Goal: Task Accomplishment & Management: Manage account settings

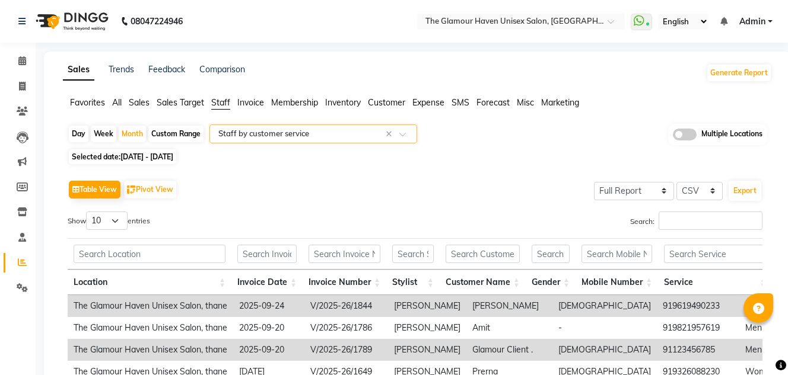
select select "full_report"
select select "csv"
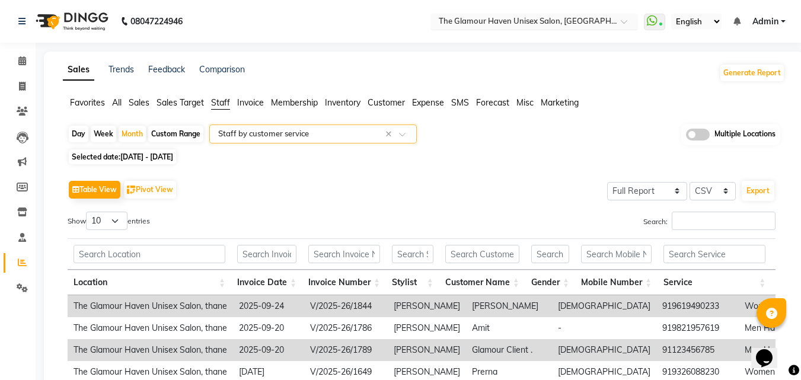
click at [621, 26] on span at bounding box center [628, 25] width 15 height 12
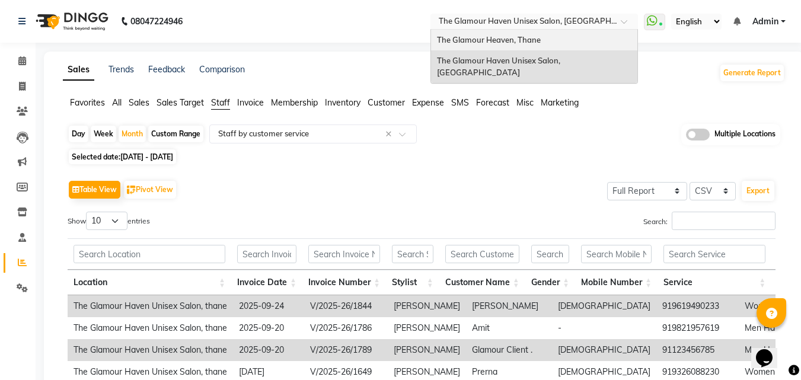
click at [588, 44] on div "The Glamour Heaven, Thane" at bounding box center [534, 40] width 206 height 21
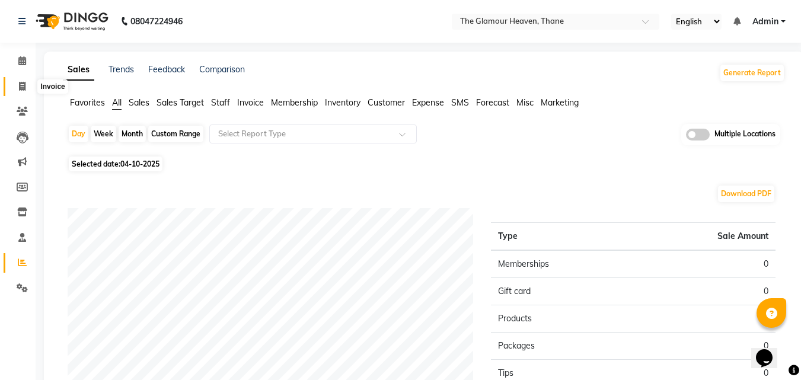
click at [19, 80] on span at bounding box center [22, 87] width 21 height 14
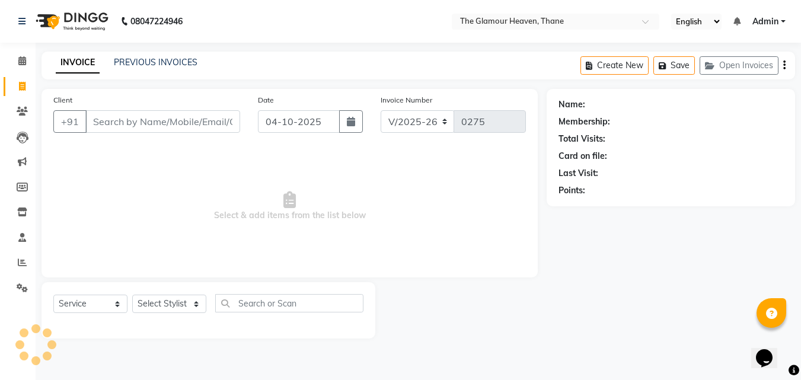
click at [23, 85] on icon at bounding box center [22, 86] width 7 height 9
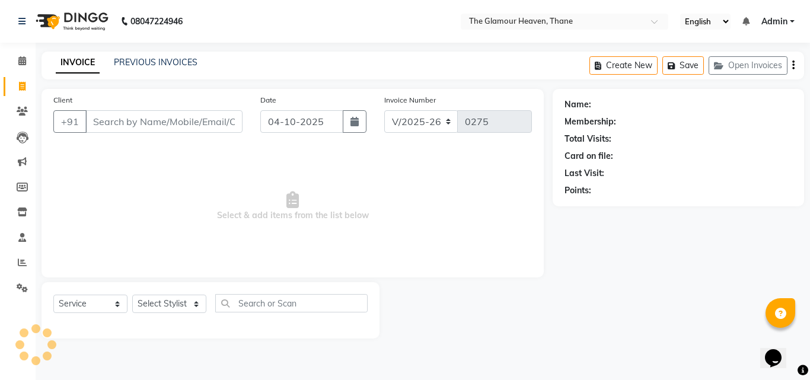
select select "8205"
select select "service"
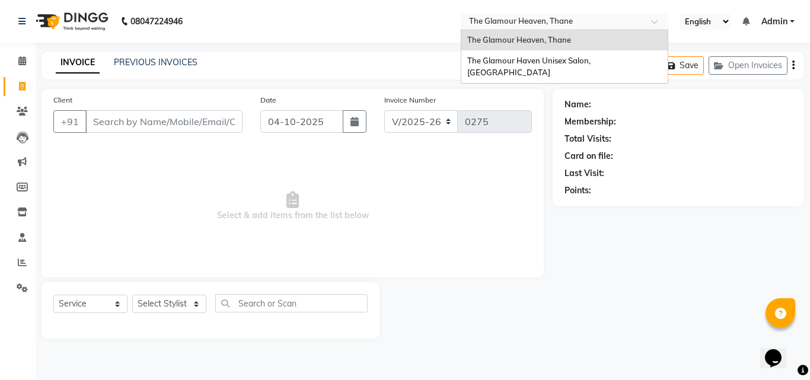
click at [648, 21] on div at bounding box center [565, 23] width 208 height 12
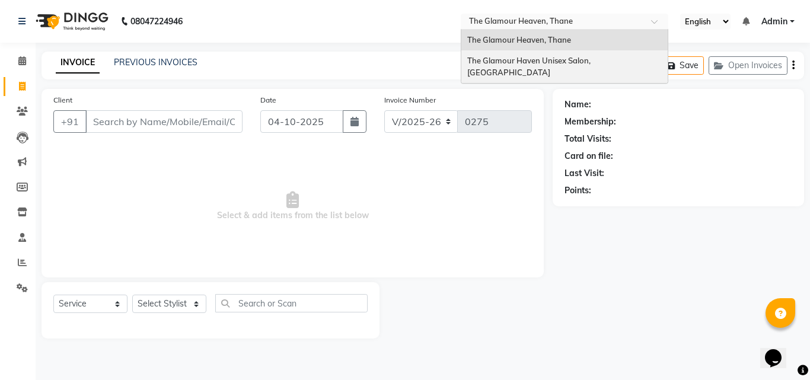
click at [622, 59] on div "The Glamour Haven Unisex Salon, [GEOGRAPHIC_DATA]" at bounding box center [564, 66] width 206 height 33
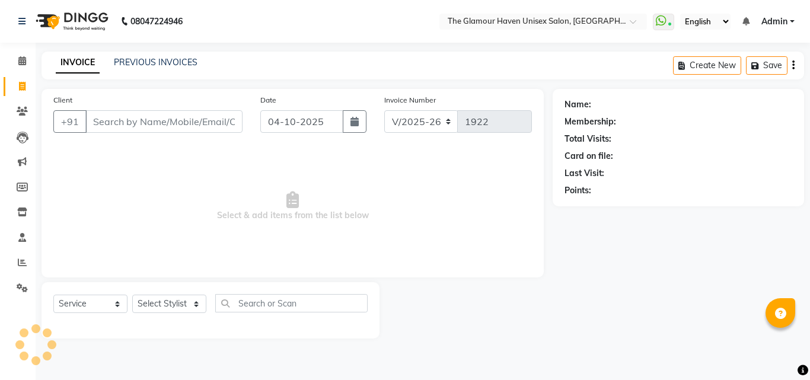
select select "7124"
select select "service"
click at [27, 64] on span at bounding box center [22, 62] width 21 height 14
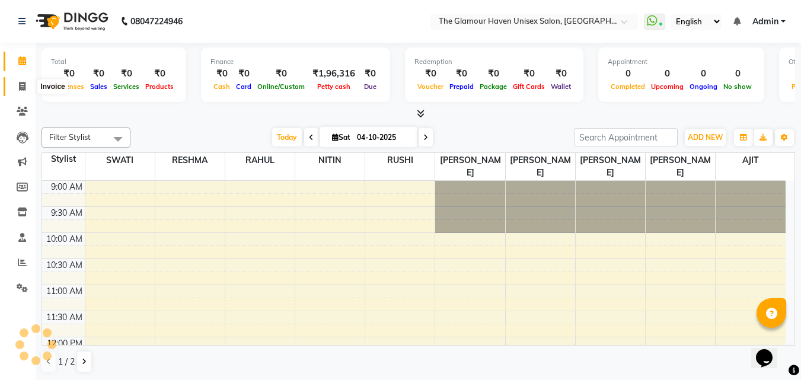
click at [21, 89] on icon at bounding box center [22, 86] width 7 height 9
select select "service"
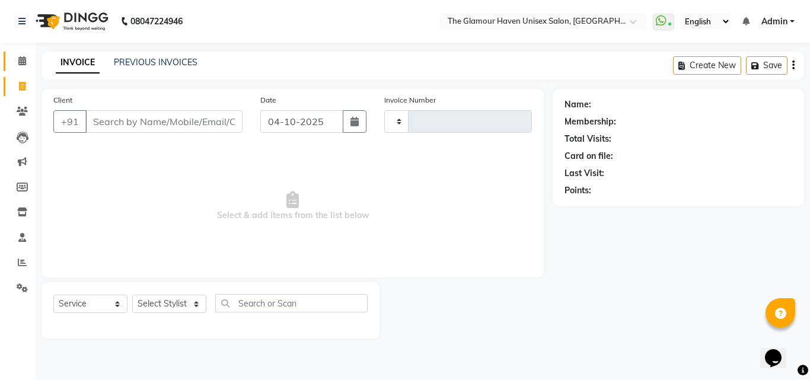
type input "1922"
select select "7124"
click at [27, 56] on span at bounding box center [22, 62] width 21 height 14
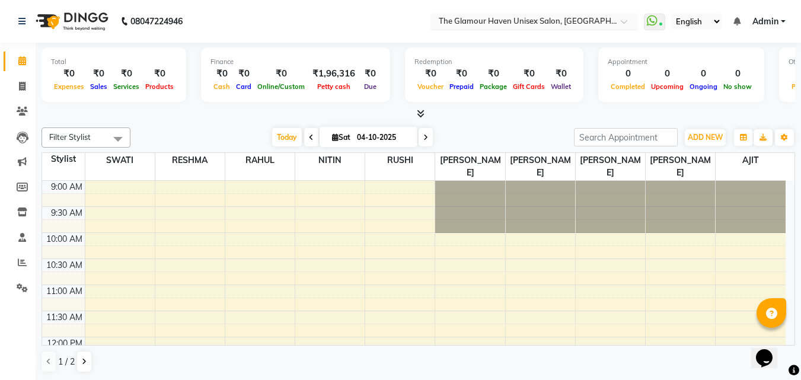
click at [621, 20] on span at bounding box center [628, 25] width 15 height 12
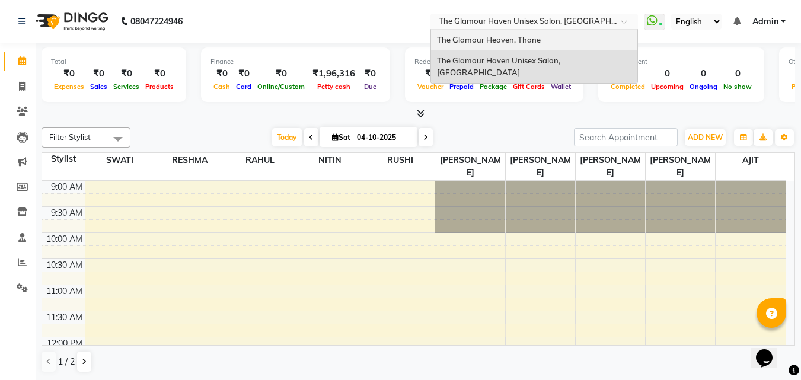
click at [580, 45] on div "The Glamour Heaven, Thane" at bounding box center [534, 40] width 206 height 21
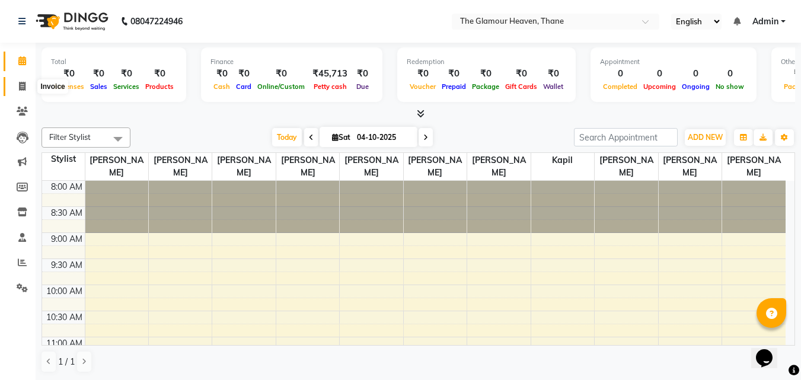
drag, startPoint x: 25, startPoint y: 89, endPoint x: 24, endPoint y: 99, distance: 10.2
click at [24, 89] on icon at bounding box center [22, 86] width 7 height 9
select select "service"
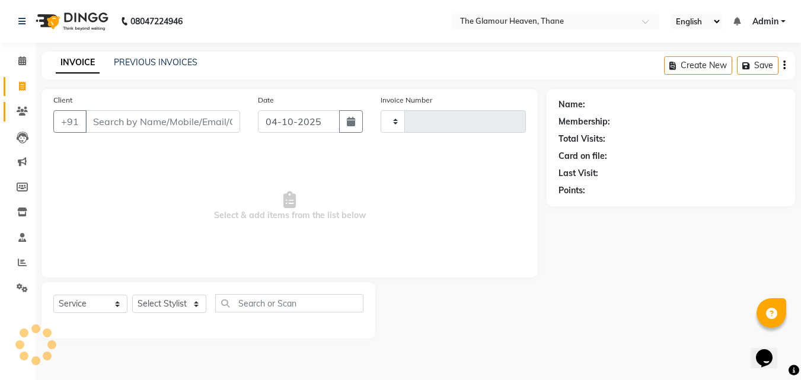
type input "0275"
select select "8205"
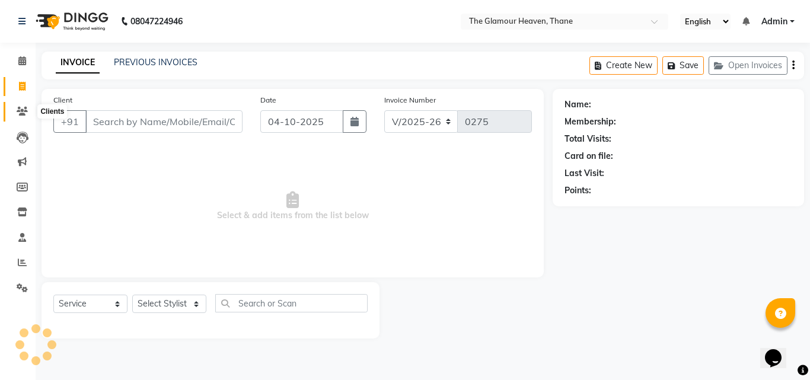
click at [23, 112] on icon at bounding box center [22, 111] width 11 height 9
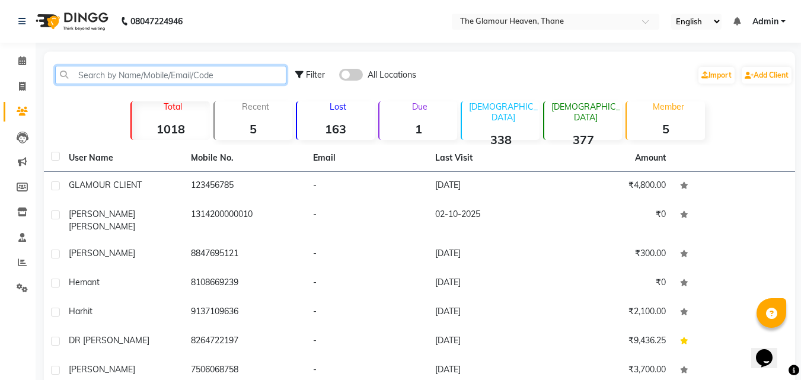
click at [183, 72] on input "text" at bounding box center [170, 75] width 231 height 18
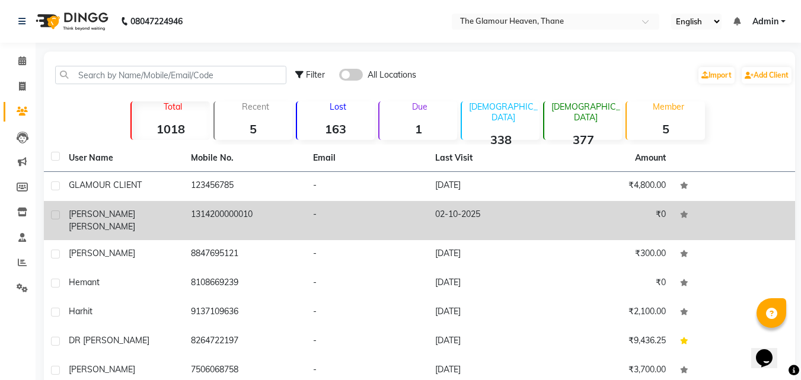
click at [241, 211] on td "1314200000010" at bounding box center [245, 220] width 122 height 39
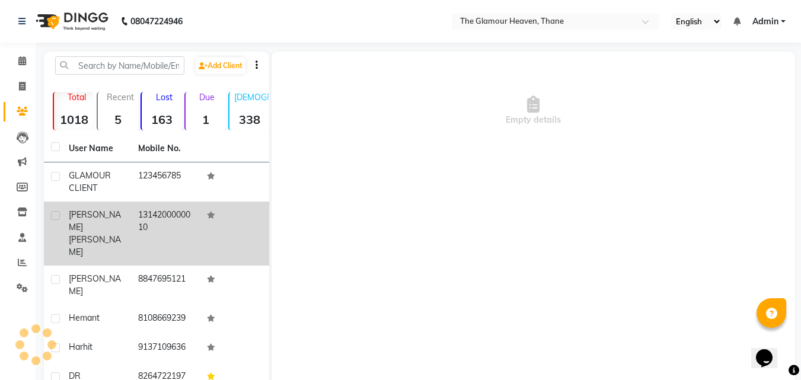
click at [242, 211] on td at bounding box center [234, 234] width 69 height 64
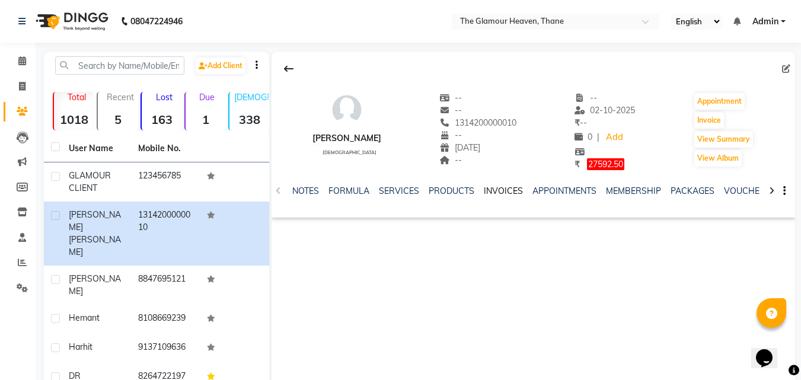
click at [502, 189] on link "INVOICES" at bounding box center [503, 191] width 39 height 11
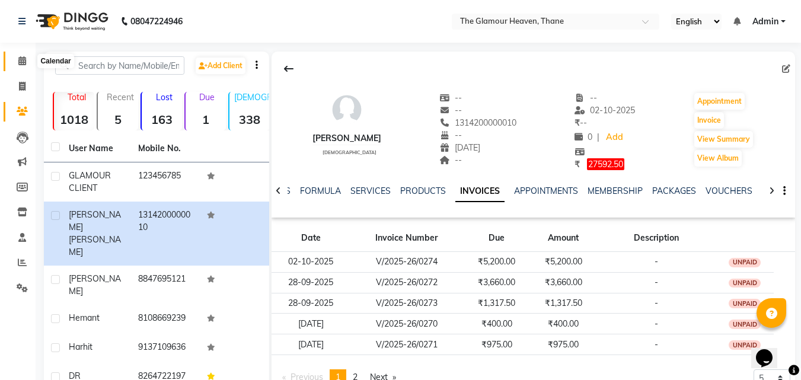
click at [21, 62] on icon at bounding box center [22, 60] width 8 height 9
click at [14, 84] on span at bounding box center [22, 87] width 21 height 14
select select "service"
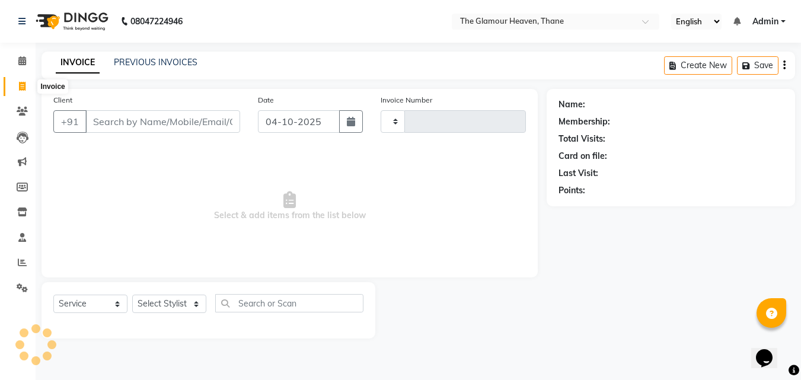
type input "0275"
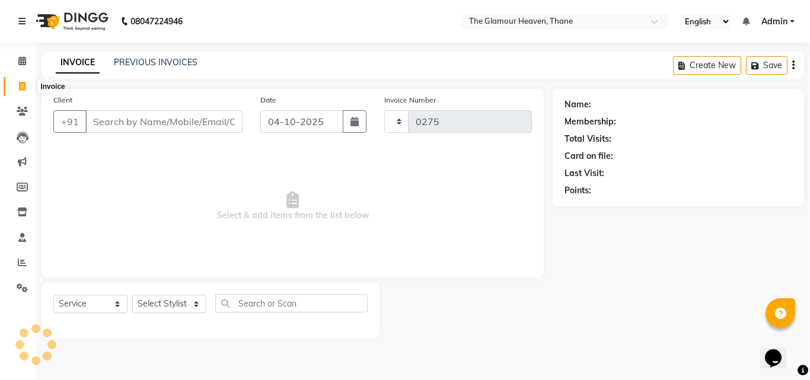
select select "8205"
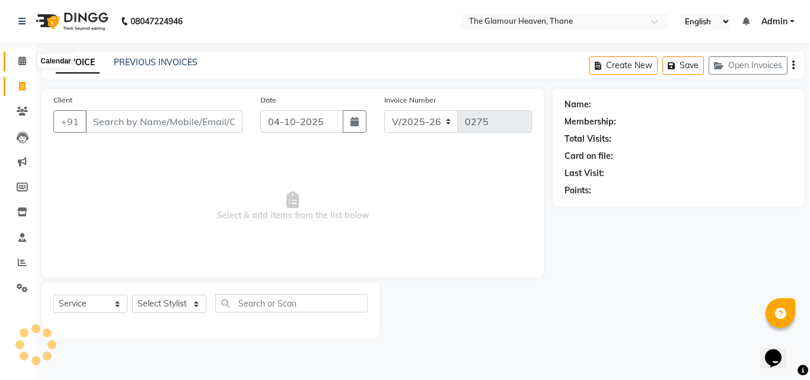
click at [22, 62] on icon at bounding box center [22, 60] width 8 height 9
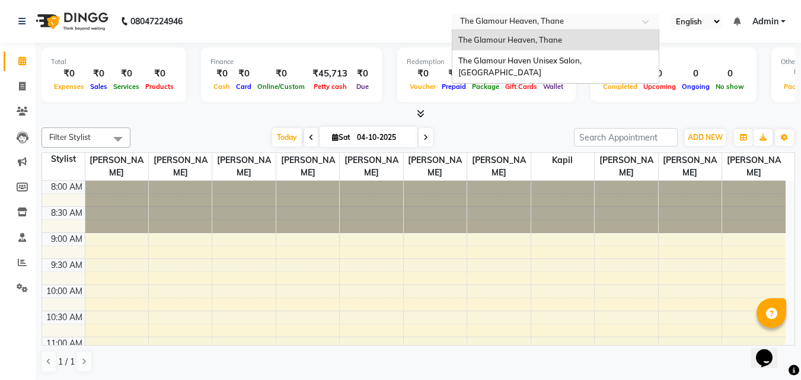
click at [639, 21] on div at bounding box center [556, 23] width 208 height 12
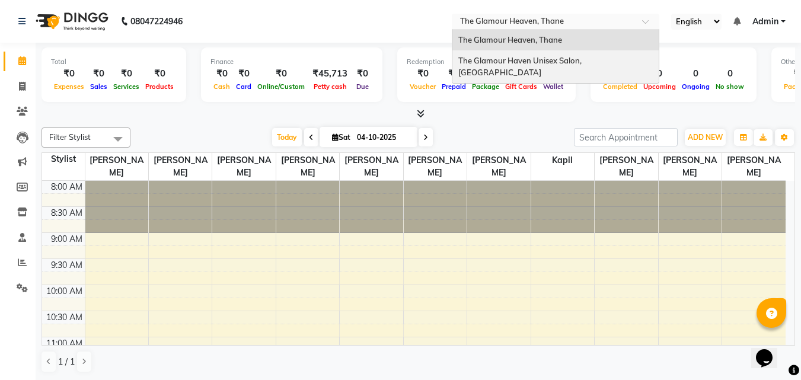
click at [608, 55] on div "The Glamour Haven Unisex Salon, [GEOGRAPHIC_DATA]" at bounding box center [555, 66] width 206 height 33
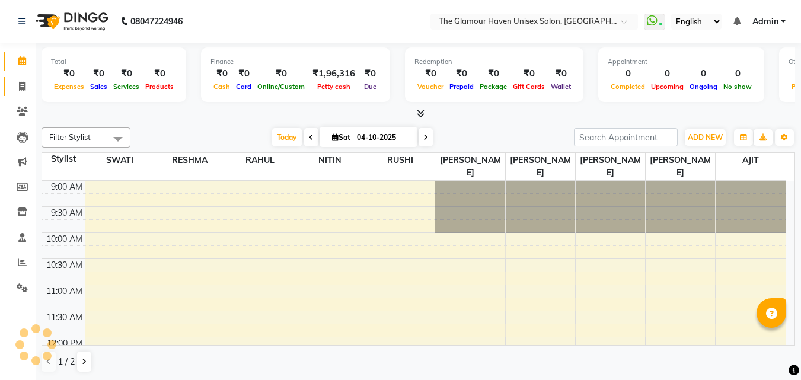
click at [18, 87] on span at bounding box center [22, 87] width 21 height 14
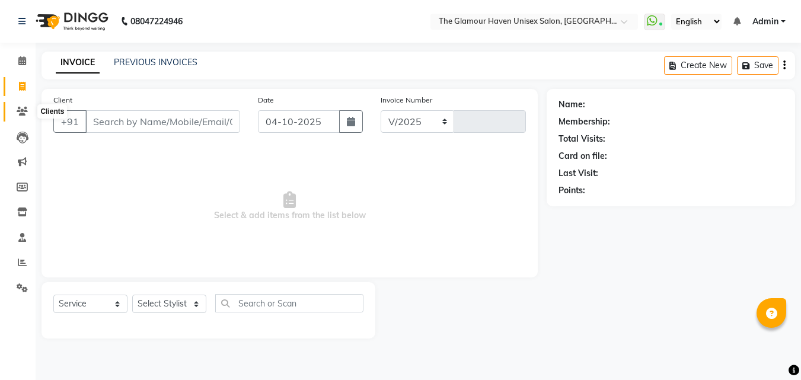
drag, startPoint x: 19, startPoint y: 108, endPoint x: 33, endPoint y: 115, distance: 15.9
click at [19, 108] on icon at bounding box center [22, 111] width 11 height 9
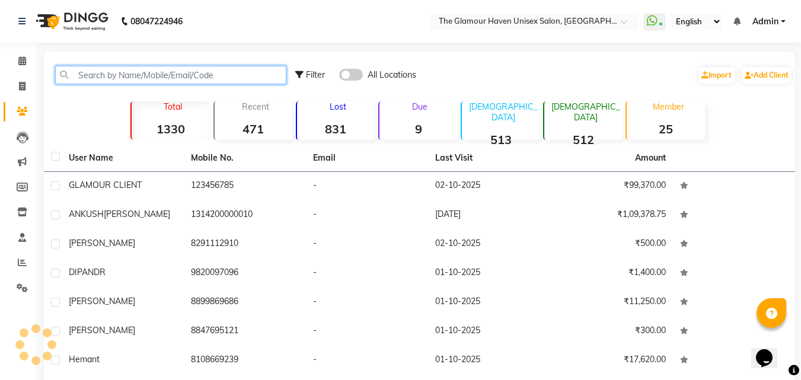
click at [189, 79] on input "text" at bounding box center [170, 75] width 231 height 18
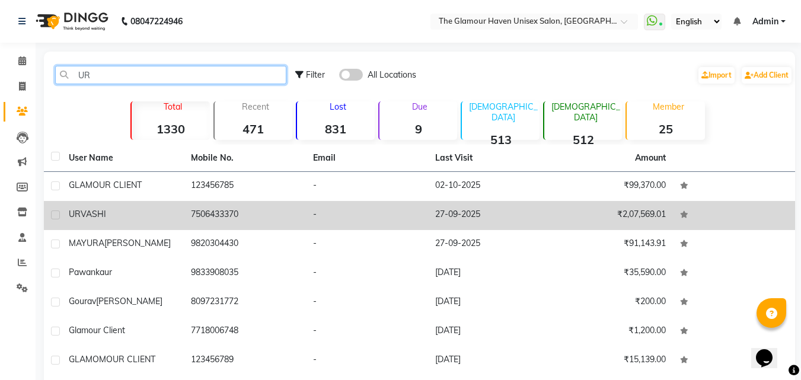
type input "UR"
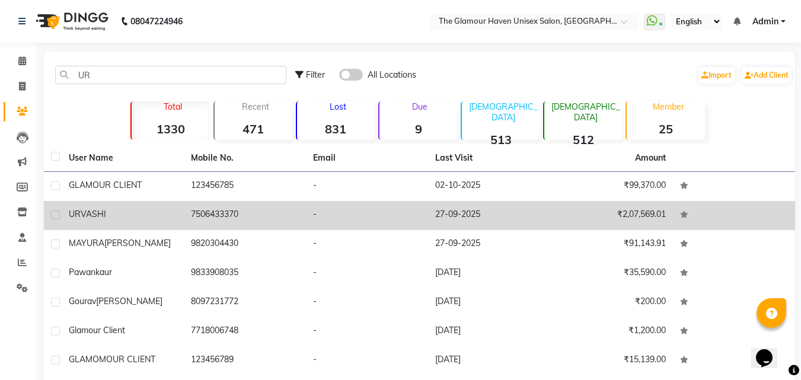
click at [288, 208] on td "7506433370" at bounding box center [245, 215] width 122 height 29
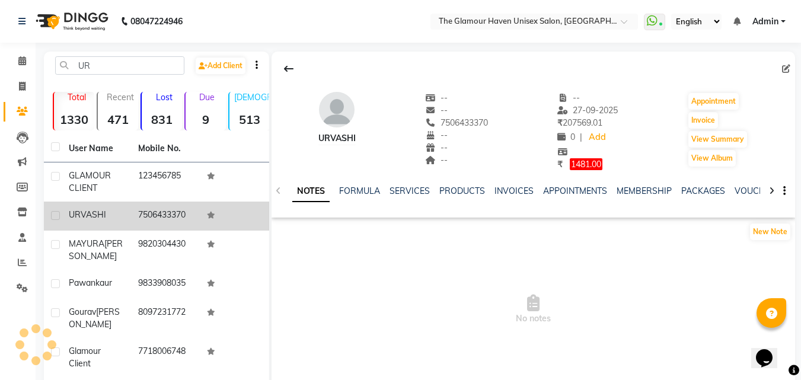
click at [288, 208] on div "URVASHI -- -- 7506433370 -- -- -- -- [DATE] ₹ 207569.01 0 | Add ₹ 1481.00 Appoi…" at bounding box center [534, 230] width 524 height 356
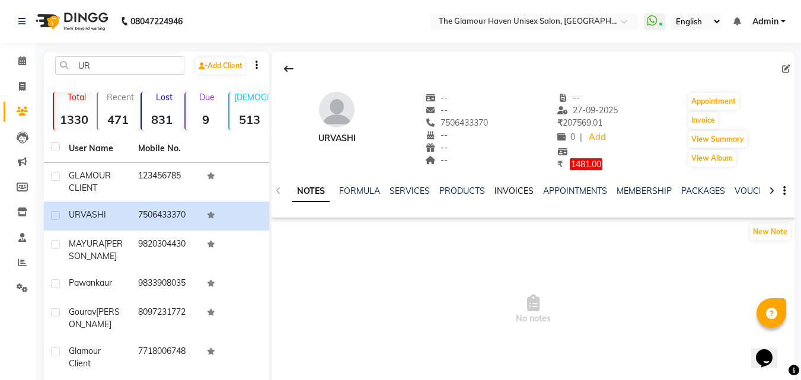
click at [524, 193] on link "INVOICES" at bounding box center [514, 191] width 39 height 11
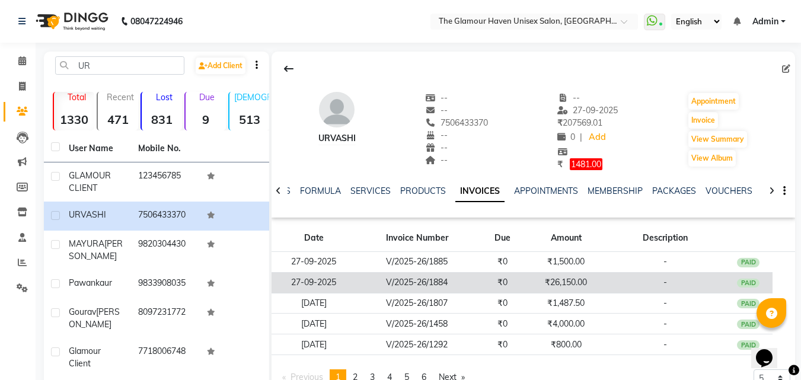
click at [458, 284] on td "V/2025-26/1884" at bounding box center [417, 282] width 122 height 21
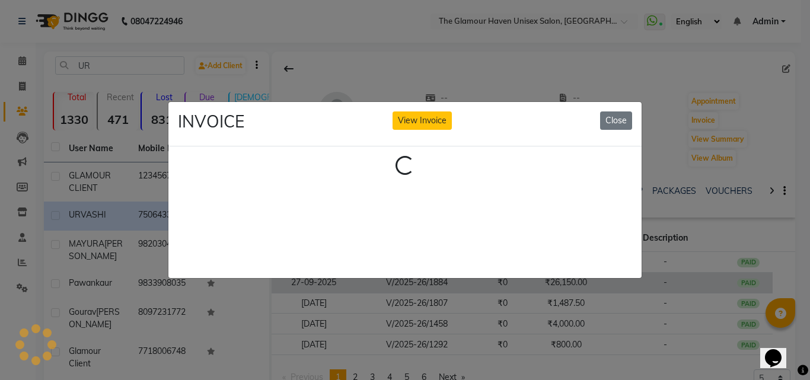
click at [456, 284] on ngb-modal-window "INVOICE View Invoice Close Loading..." at bounding box center [405, 190] width 810 height 380
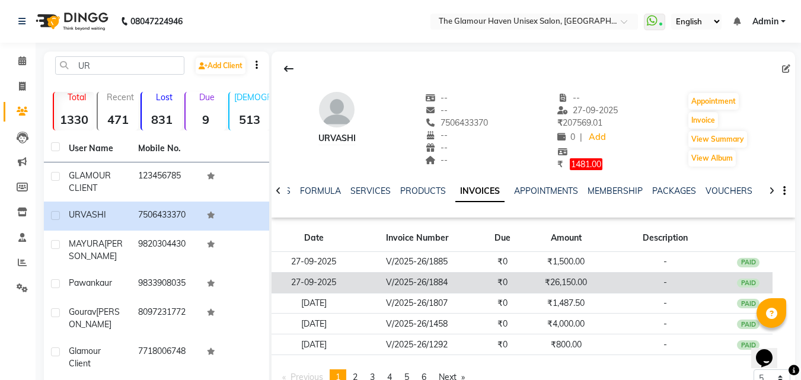
click at [452, 286] on td "V/2025-26/1884" at bounding box center [417, 282] width 122 height 21
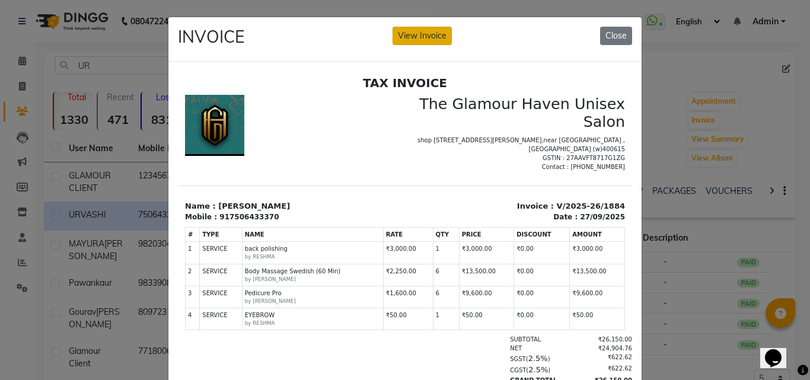
drag, startPoint x: 423, startPoint y: 23, endPoint x: 423, endPoint y: 37, distance: 13.6
click at [424, 34] on div "INVOICE View Invoice Close" at bounding box center [404, 39] width 473 height 44
click at [423, 37] on button "View Invoice" at bounding box center [422, 36] width 59 height 18
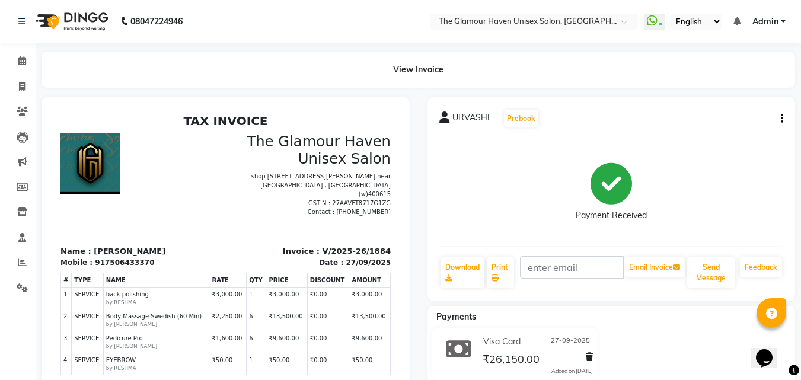
click at [780, 117] on button "button" at bounding box center [779, 119] width 7 height 12
click at [718, 135] on div "Edit Invoice" at bounding box center [723, 133] width 81 height 15
select select "service"
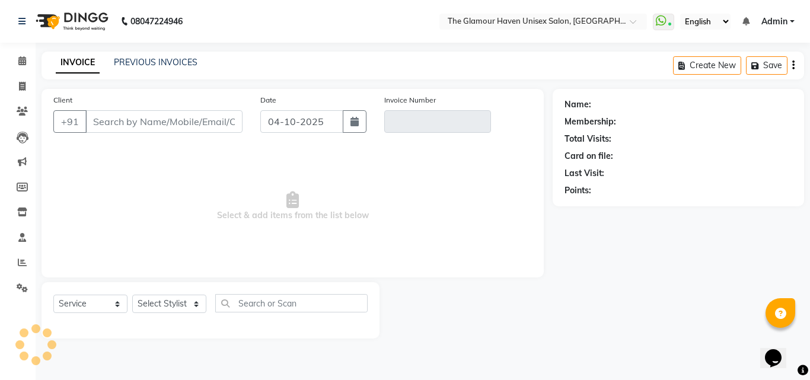
type input "7506433370"
type input "V/2025-26/1884"
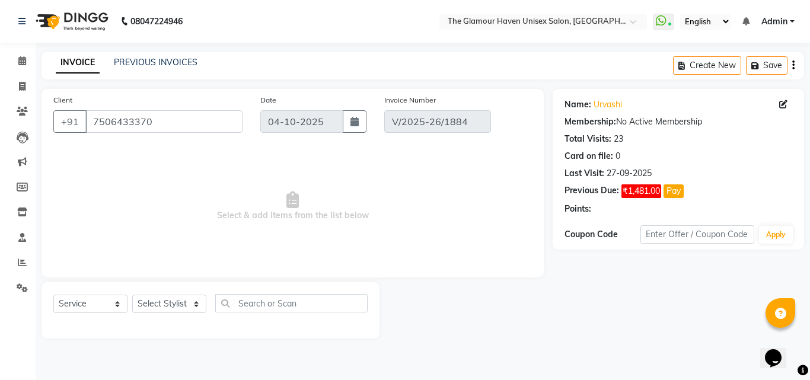
type input "27-09-2025"
select select "select"
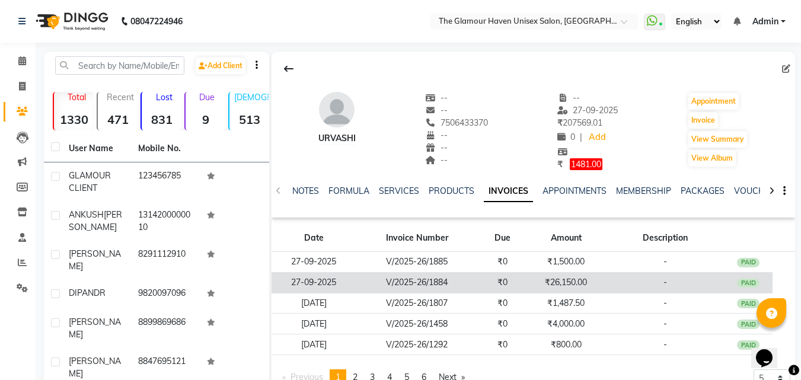
click at [457, 283] on td "V/2025-26/1884" at bounding box center [417, 282] width 122 height 21
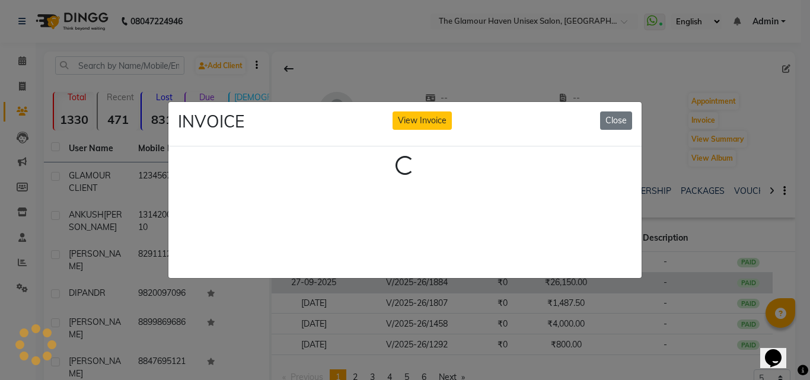
click at [457, 283] on ngb-modal-window "INVOICE View Invoice Close Loading..." at bounding box center [405, 190] width 810 height 380
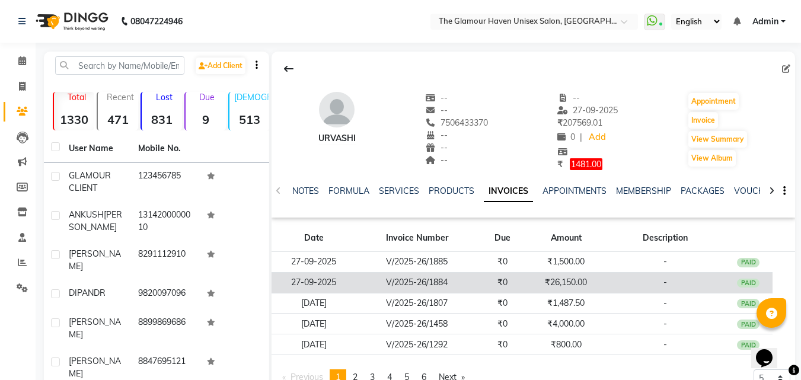
click at [458, 283] on td "V/2025-26/1884" at bounding box center [417, 282] width 122 height 21
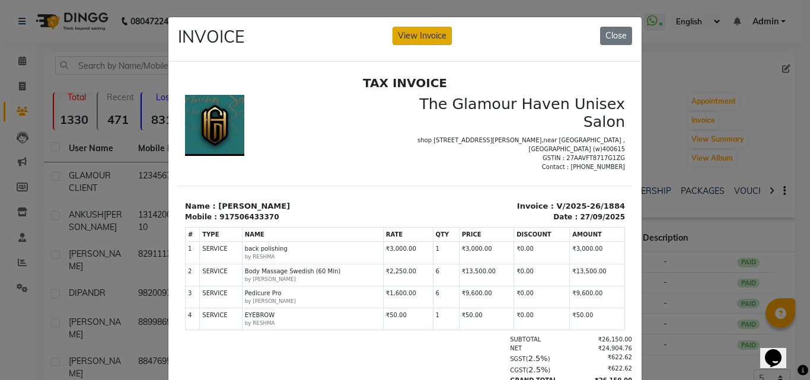
click at [393, 40] on button "View Invoice" at bounding box center [422, 36] width 59 height 18
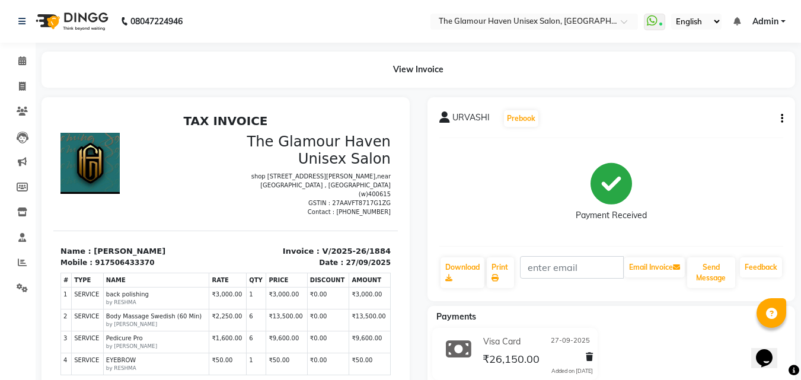
click at [781, 119] on icon "button" at bounding box center [782, 119] width 2 height 1
click at [706, 133] on div "Edit Invoice" at bounding box center [723, 133] width 81 height 15
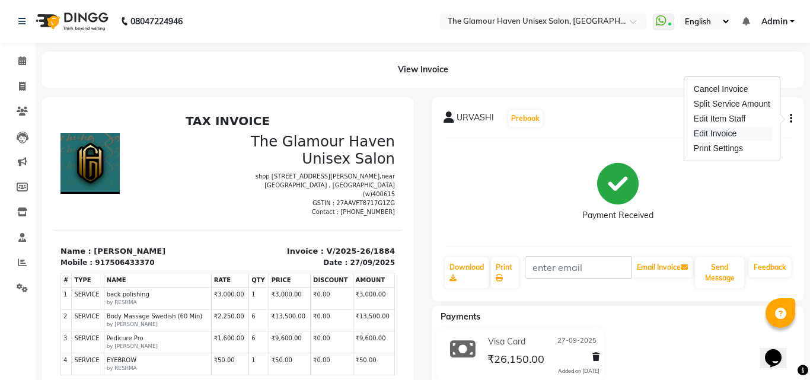
select select "service"
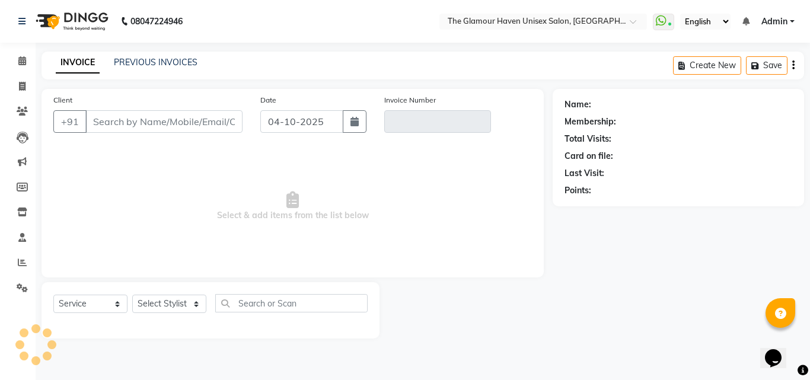
type input "7506433370"
type input "V/2025-26/1884"
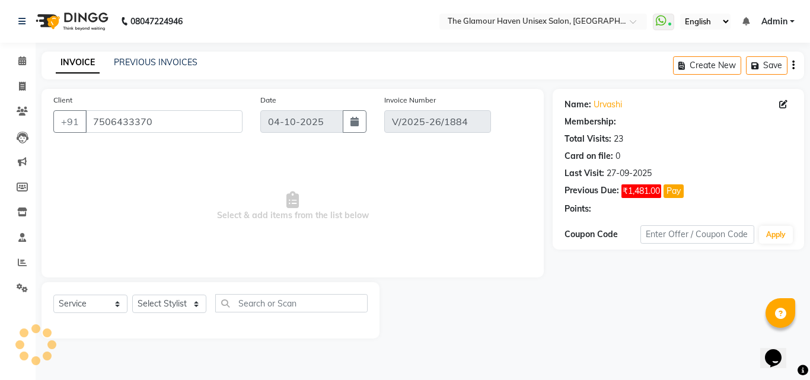
type input "27-09-2025"
select select "select"
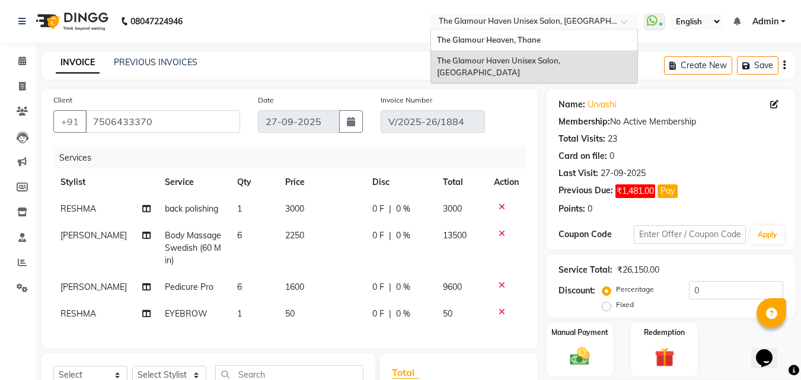
click at [630, 24] on span at bounding box center [628, 25] width 15 height 12
click at [573, 42] on div "The Glamour Heaven, Thane" at bounding box center [534, 40] width 206 height 21
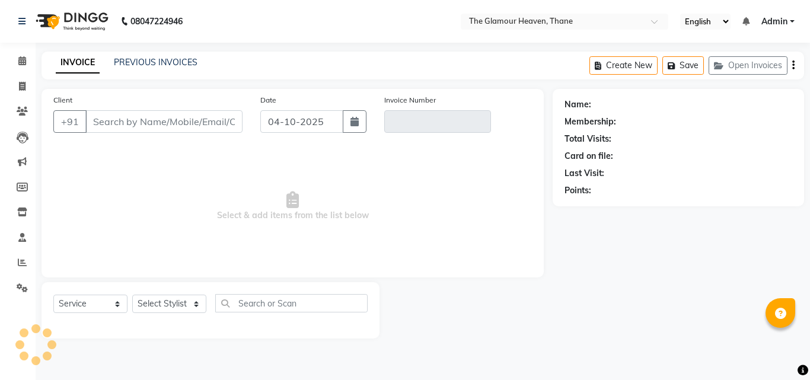
select select "service"
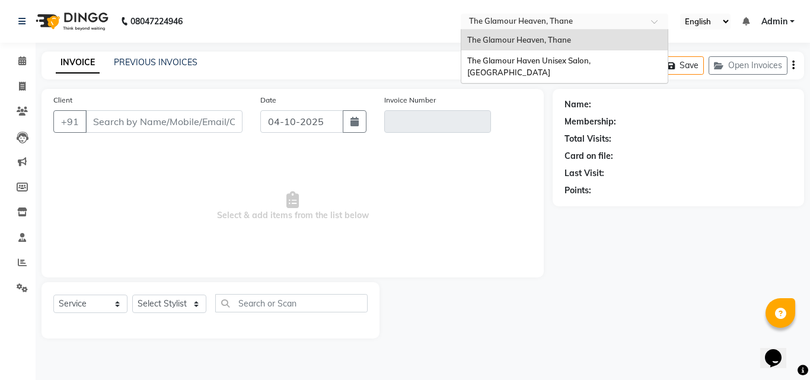
click at [656, 18] on div at bounding box center [565, 23] width 208 height 12
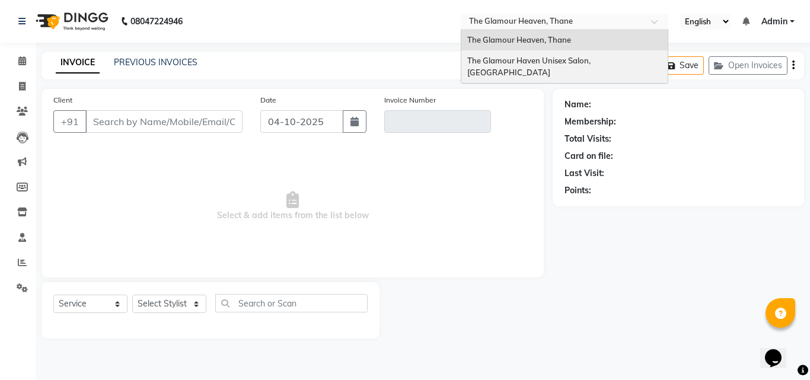
click at [601, 69] on div "The Glamour Haven Unisex Salon, [GEOGRAPHIC_DATA]" at bounding box center [564, 66] width 206 height 33
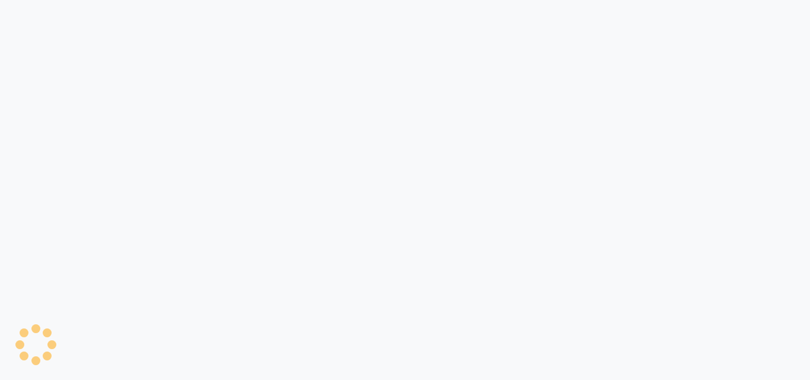
select select "service"
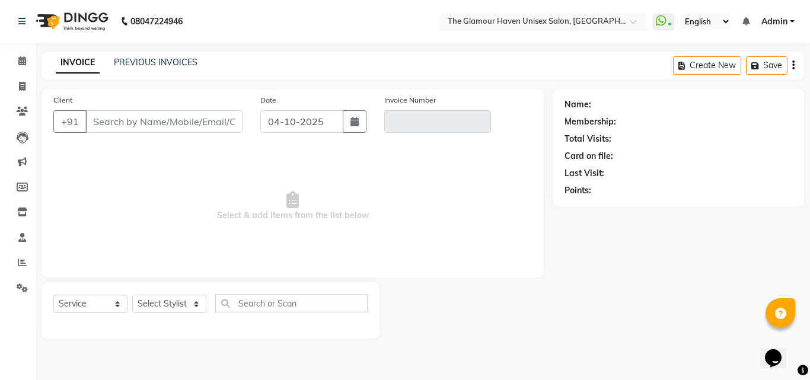
click at [632, 23] on span at bounding box center [637, 25] width 15 height 12
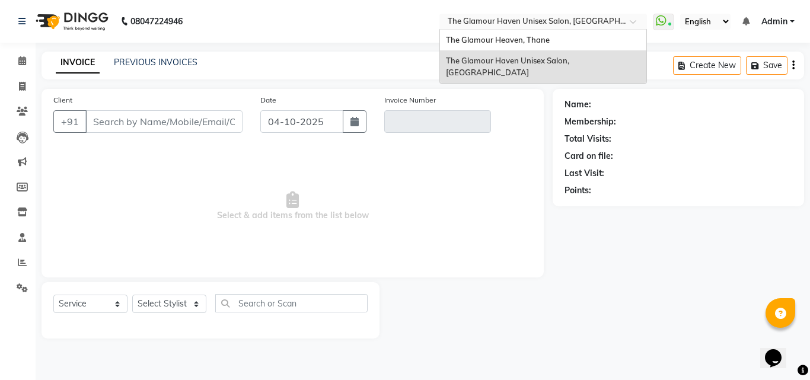
type input "7506433370"
type input "V/2025-26/1884"
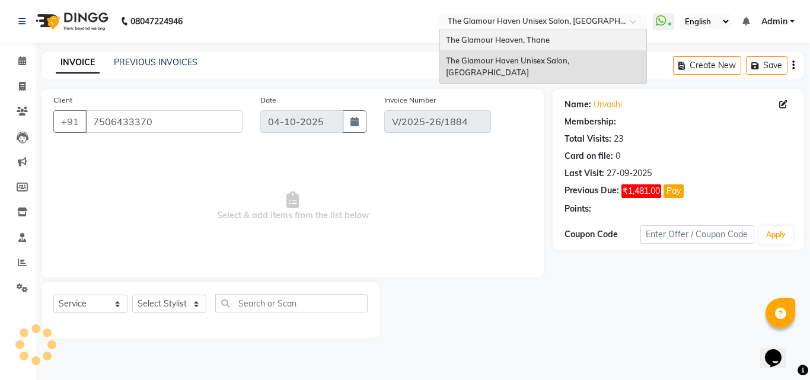
click at [585, 33] on div "The Glamour Heaven, Thane" at bounding box center [543, 40] width 206 height 21
type input "27-09-2025"
select select "select"
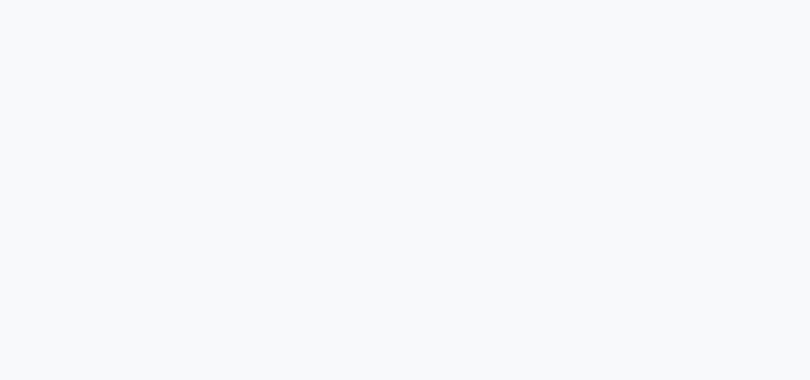
select select "service"
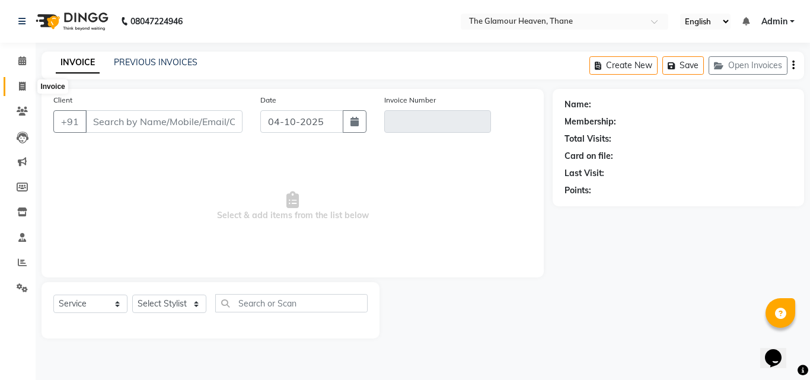
click at [28, 85] on span at bounding box center [22, 87] width 21 height 14
select select "8205"
select select "service"
click at [19, 88] on icon at bounding box center [22, 86] width 7 height 9
select select "8205"
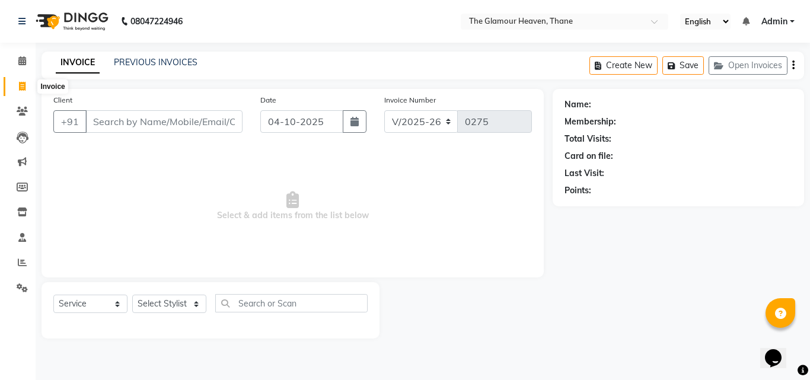
select select "service"
click at [22, 112] on icon at bounding box center [22, 111] width 11 height 9
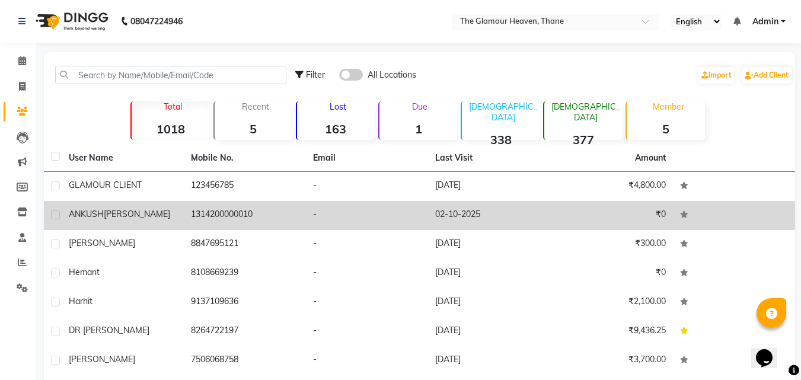
click at [341, 215] on td "-" at bounding box center [367, 215] width 122 height 29
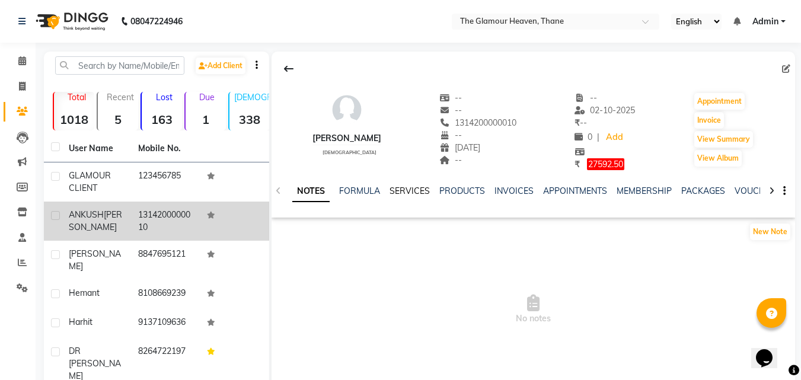
click at [423, 187] on link "SERVICES" at bounding box center [410, 191] width 40 height 11
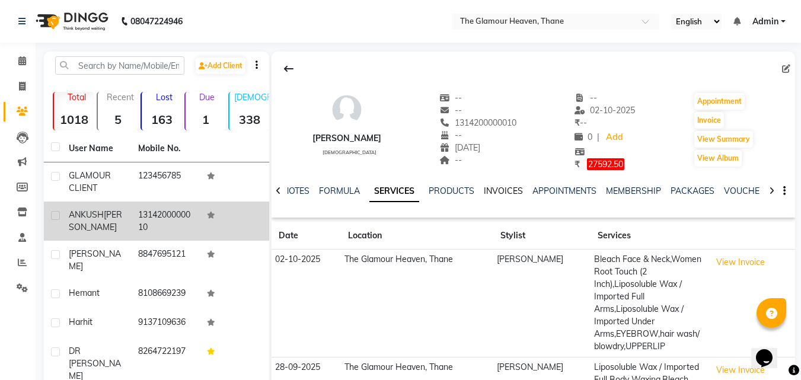
click at [488, 191] on link "INVOICES" at bounding box center [503, 191] width 39 height 11
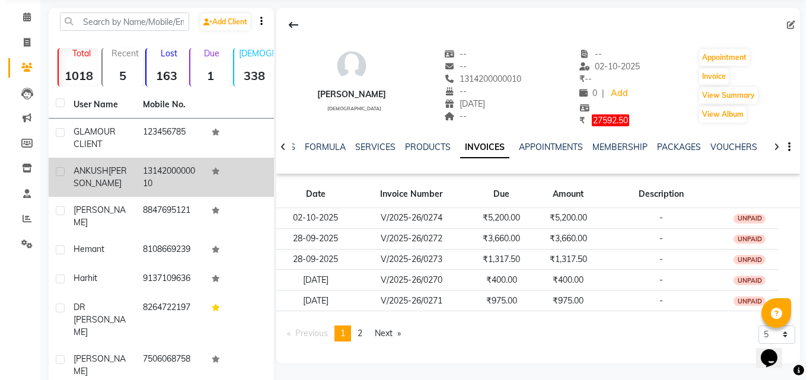
scroll to position [119, 0]
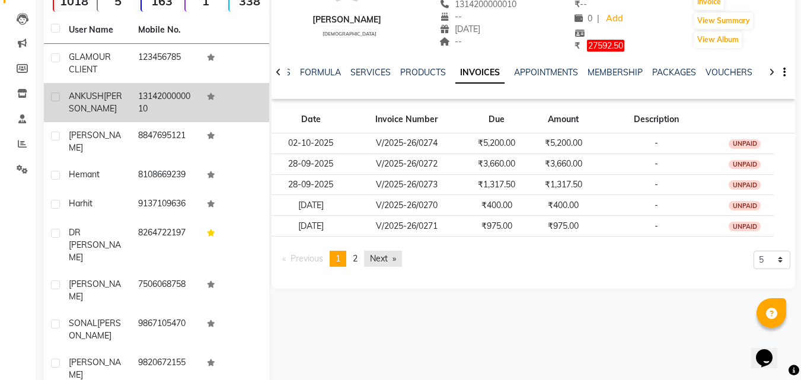
click at [378, 259] on link "Next page" at bounding box center [383, 259] width 38 height 16
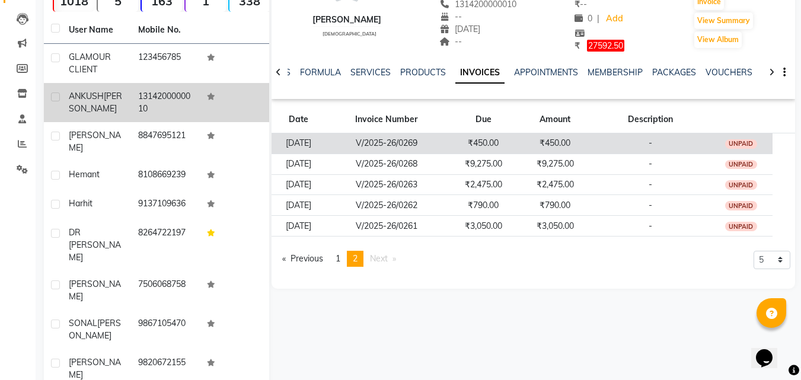
click at [326, 145] on td "[DATE]" at bounding box center [299, 143] width 54 height 21
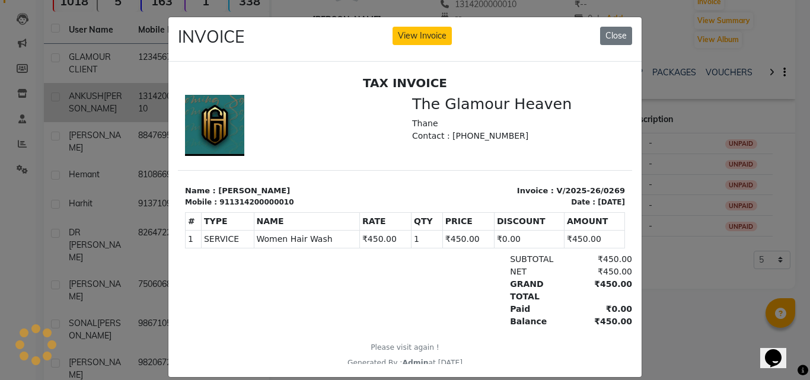
scroll to position [0, 0]
click at [426, 39] on button "View Invoice" at bounding box center [422, 36] width 59 height 18
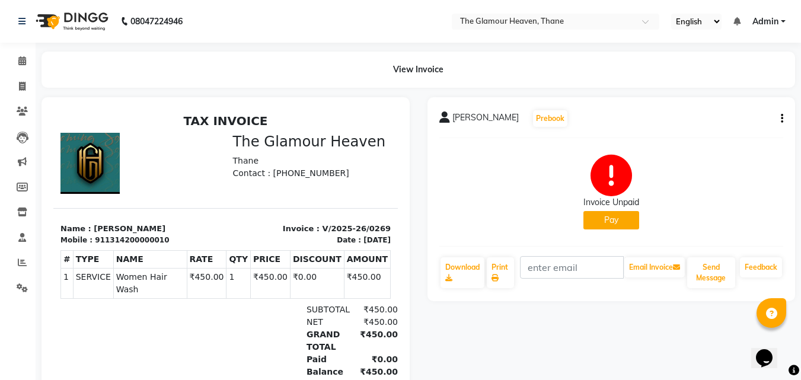
click at [782, 119] on icon "button" at bounding box center [782, 119] width 2 height 1
click at [712, 135] on div "Edit Invoice" at bounding box center [723, 133] width 81 height 15
select select "service"
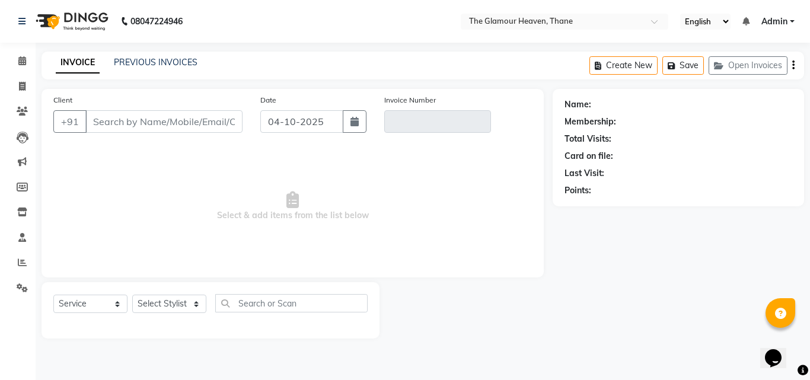
type input "1314200000010"
type input "V/2025-26/0269"
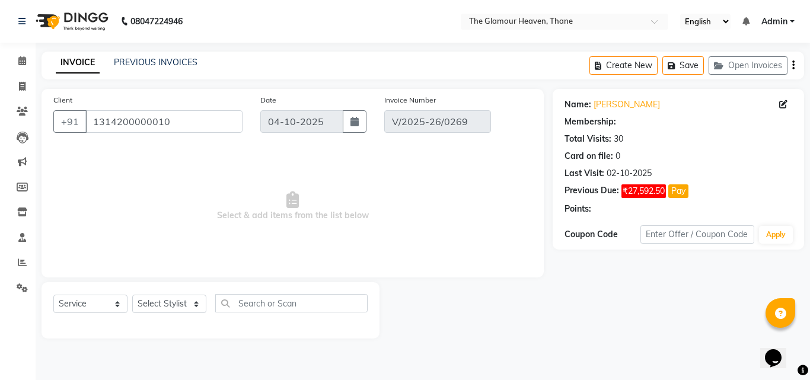
type input "[DATE]"
select select "select"
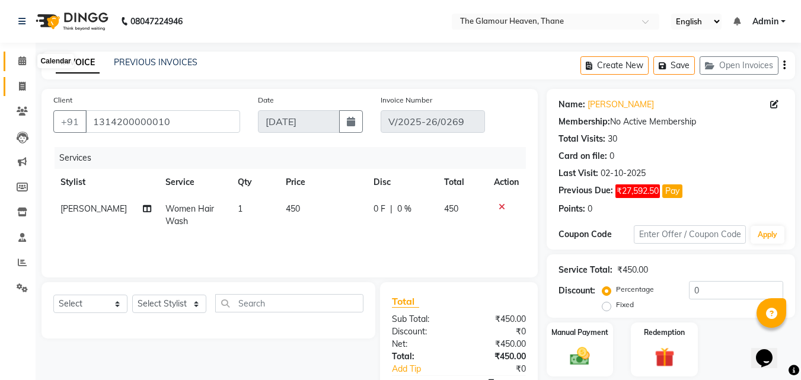
drag, startPoint x: 20, startPoint y: 63, endPoint x: 23, endPoint y: 88, distance: 24.4
click at [20, 63] on icon at bounding box center [22, 60] width 8 height 9
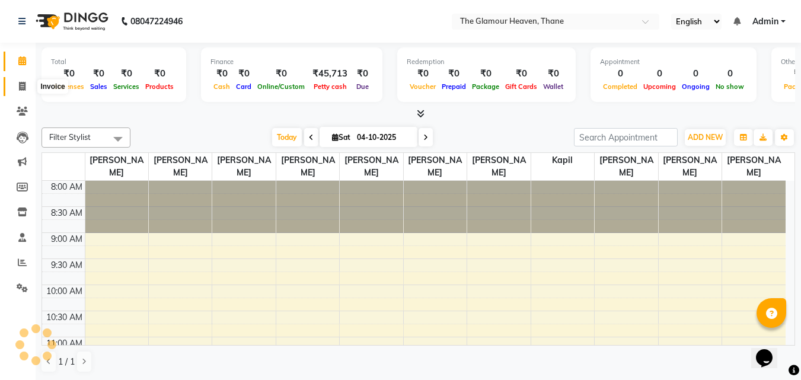
click at [23, 84] on icon at bounding box center [22, 86] width 7 height 9
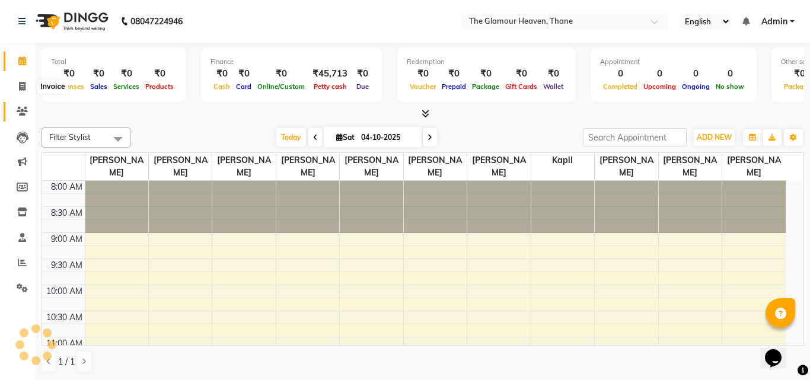
select select "service"
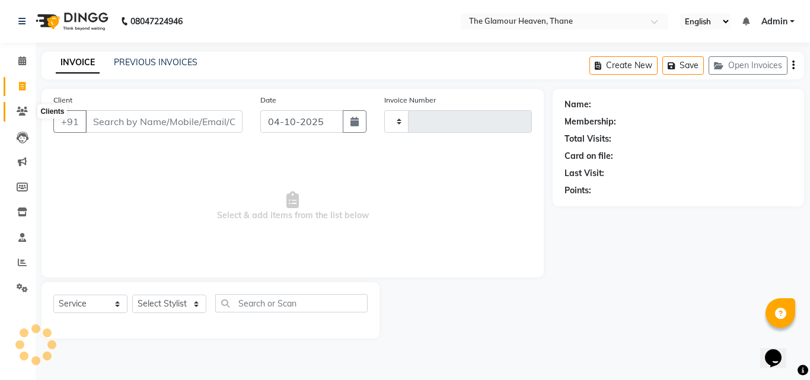
type input "0275"
select select "8205"
click at [20, 109] on icon at bounding box center [22, 111] width 11 height 9
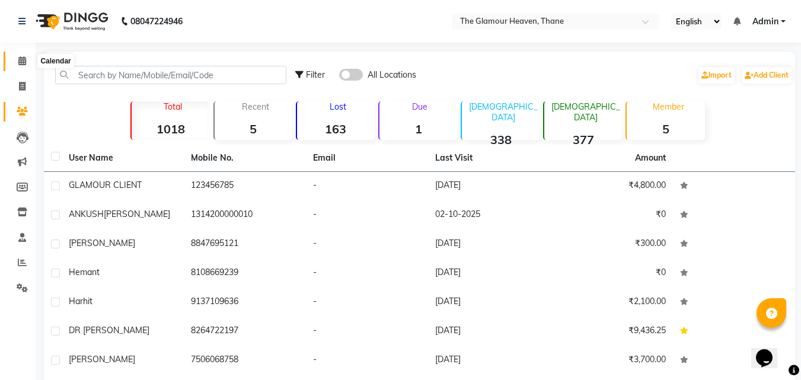
click at [25, 62] on icon at bounding box center [22, 60] width 8 height 9
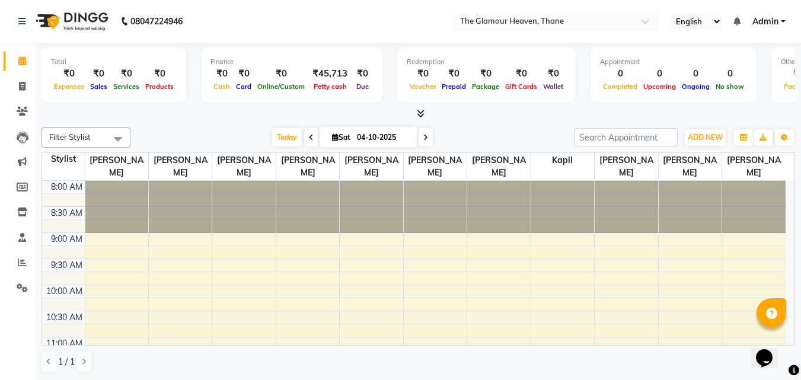
click at [631, 26] on div at bounding box center [556, 23] width 208 height 12
click at [372, 36] on nav "08047224946 Select Location × The Glamour Heaven, Thane English ENGLISH Español…" at bounding box center [400, 21] width 801 height 43
click at [25, 89] on icon at bounding box center [22, 86] width 7 height 9
select select "8205"
select select "service"
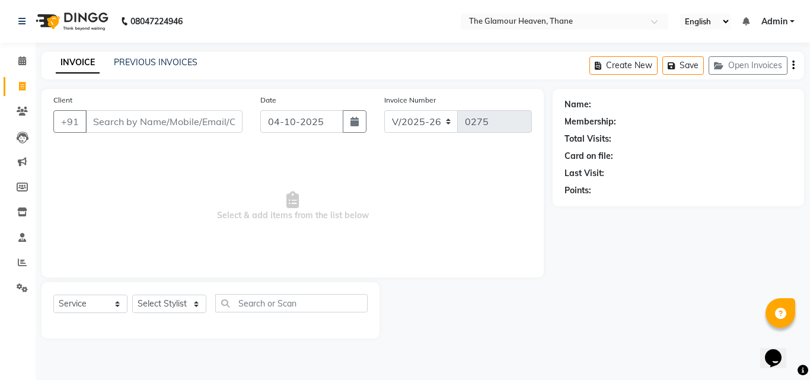
click at [169, 129] on input "Client" at bounding box center [163, 121] width 157 height 23
click at [28, 56] on span at bounding box center [22, 62] width 21 height 14
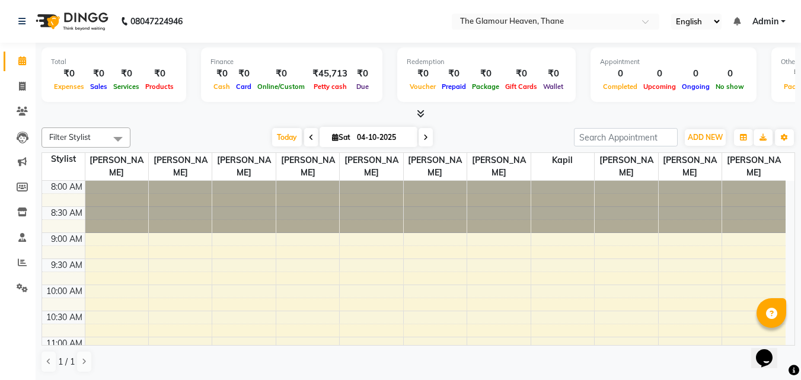
click at [420, 115] on icon at bounding box center [421, 113] width 8 height 9
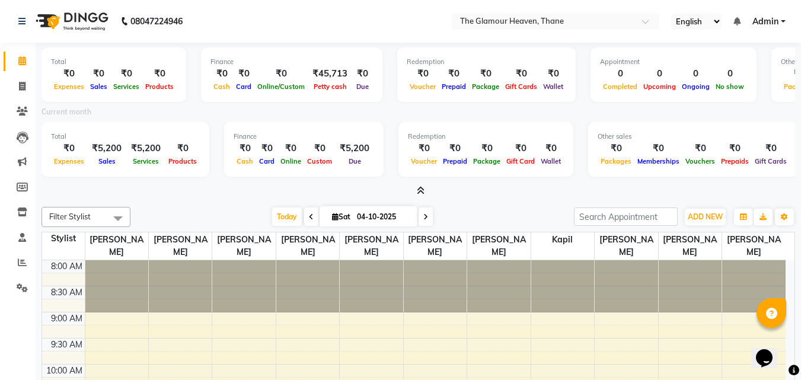
click at [109, 153] on div "₹5,200" at bounding box center [106, 149] width 39 height 14
click at [23, 87] on icon at bounding box center [22, 86] width 7 height 9
select select "service"
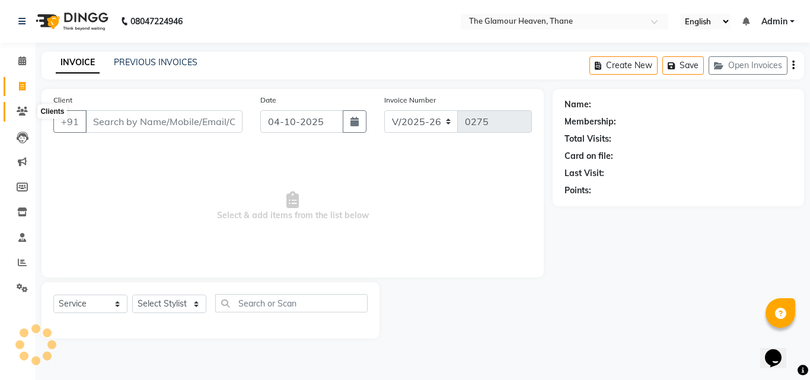
click at [17, 110] on icon at bounding box center [22, 111] width 11 height 9
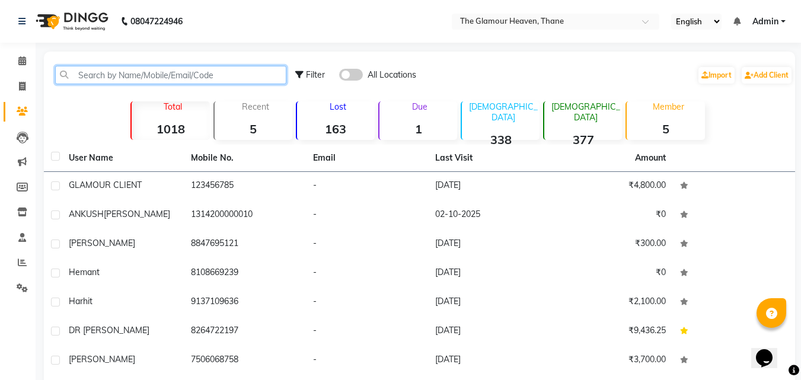
click at [156, 79] on input "text" at bounding box center [170, 75] width 231 height 18
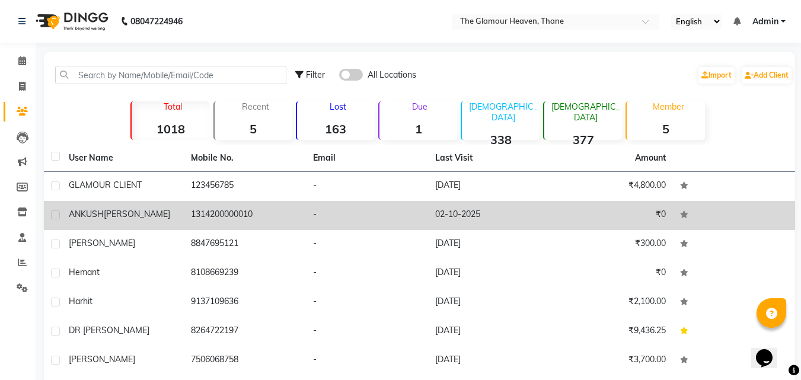
click at [176, 212] on div "[PERSON_NAME]" at bounding box center [123, 214] width 108 height 12
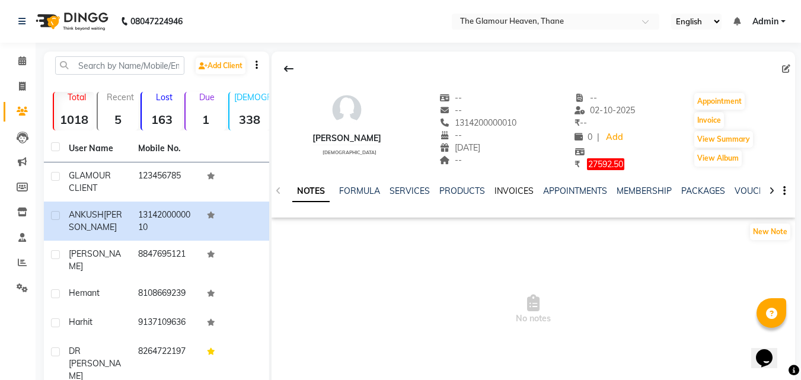
click at [504, 188] on link "INVOICES" at bounding box center [514, 191] width 39 height 11
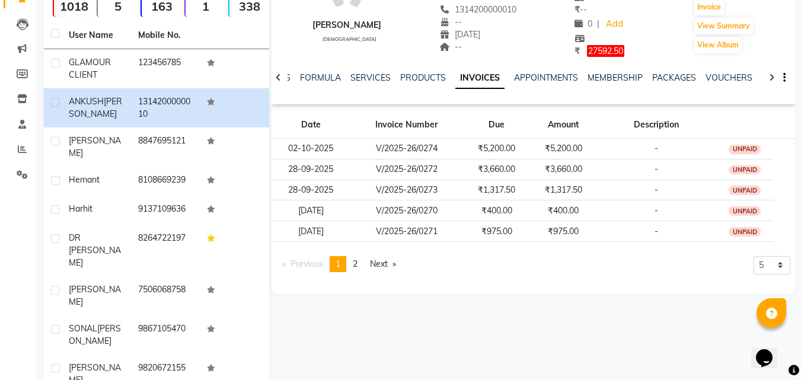
scroll to position [119, 0]
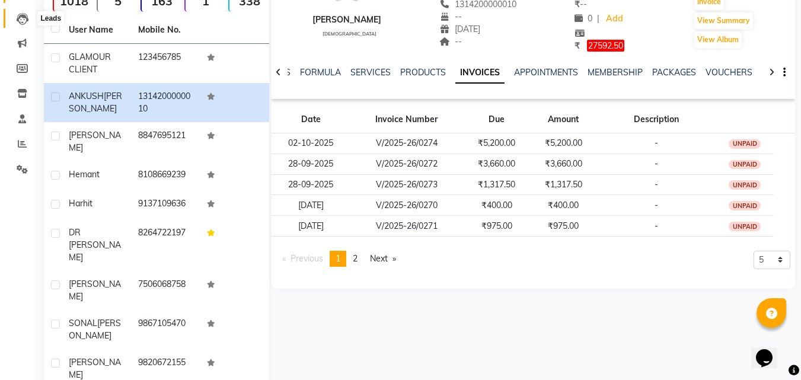
click at [23, 12] on span at bounding box center [22, 19] width 21 height 14
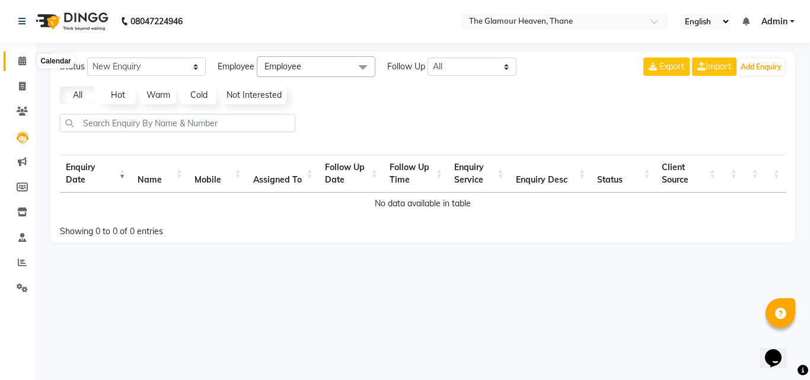
click at [16, 63] on span at bounding box center [22, 62] width 21 height 14
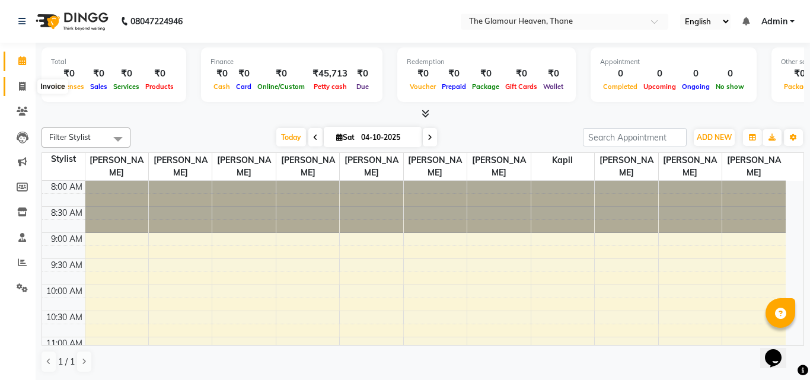
click at [15, 82] on span at bounding box center [22, 87] width 21 height 14
select select "service"
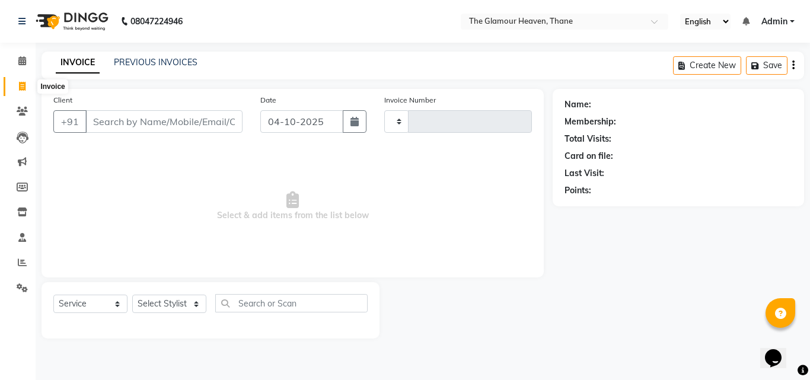
type input "0275"
select select "8205"
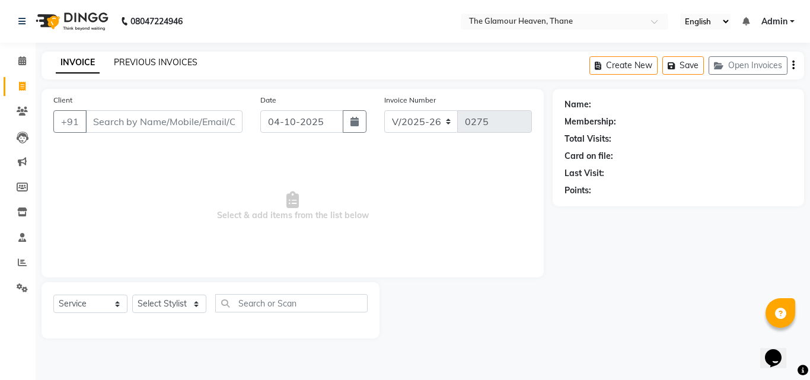
click at [137, 64] on link "PREVIOUS INVOICES" at bounding box center [156, 62] width 84 height 11
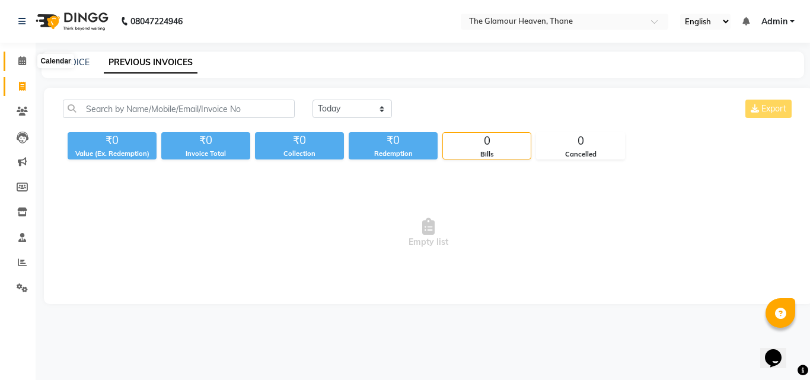
click at [27, 61] on span at bounding box center [22, 62] width 21 height 14
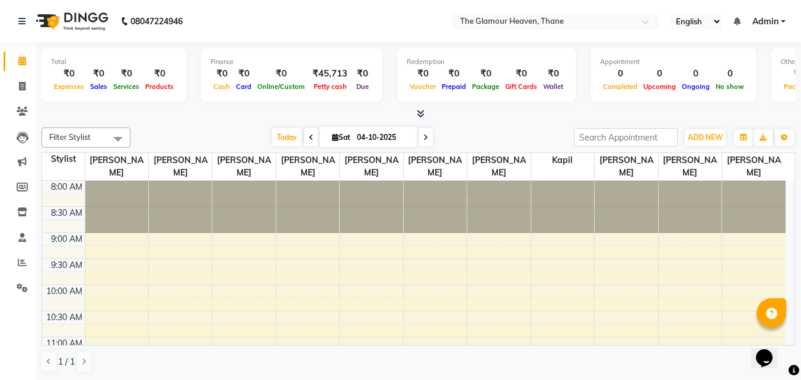
click at [419, 113] on icon at bounding box center [421, 113] width 8 height 9
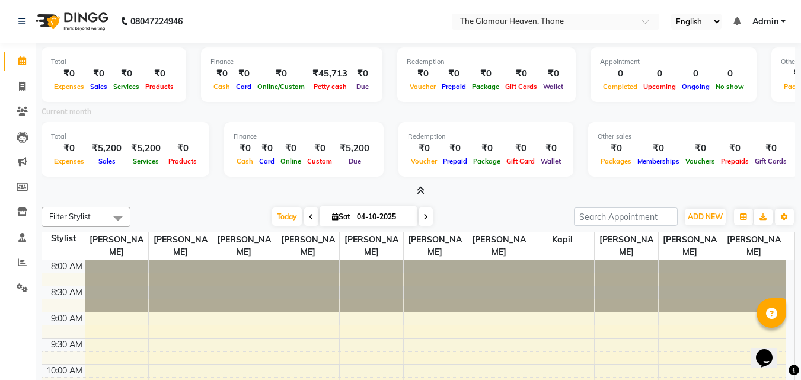
click at [421, 193] on icon at bounding box center [421, 190] width 8 height 9
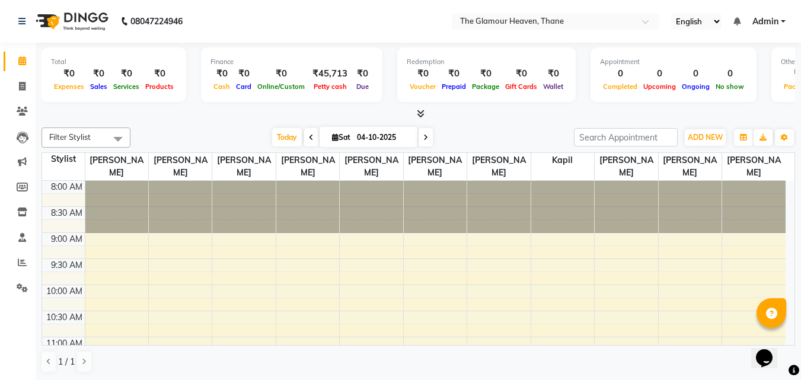
click at [413, 113] on span at bounding box center [418, 114] width 12 height 12
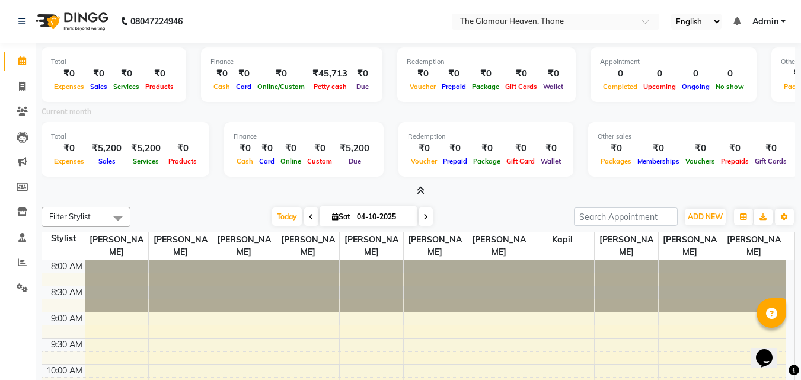
click at [332, 214] on icon at bounding box center [335, 217] width 7 height 8
select select "10"
select select "2025"
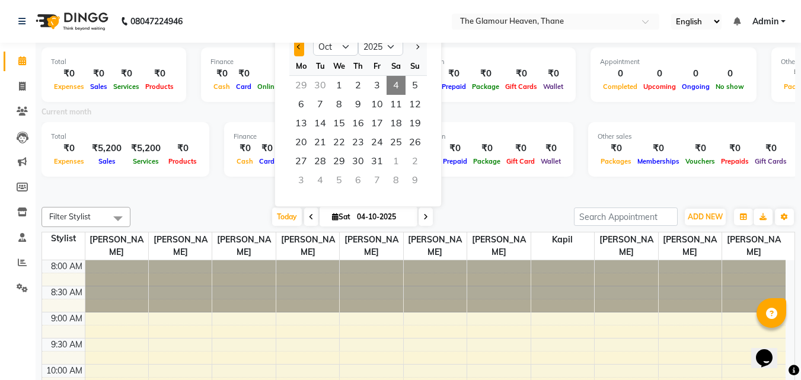
click at [302, 44] on button "Previous month" at bounding box center [299, 46] width 10 height 19
select select "9"
click at [497, 190] on div at bounding box center [419, 191] width 754 height 12
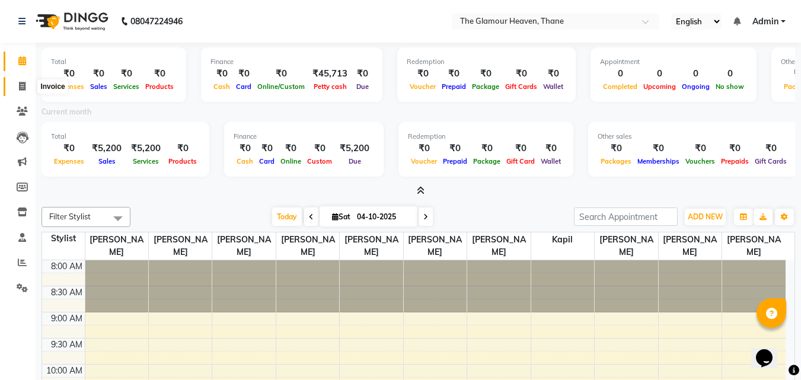
click at [17, 91] on span at bounding box center [22, 87] width 21 height 14
select select "service"
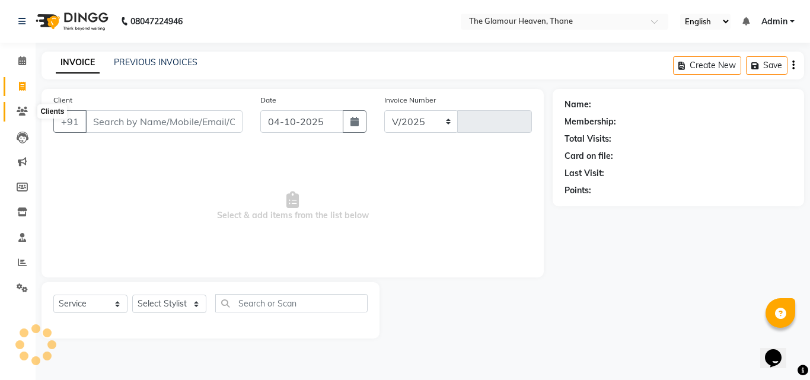
select select "8205"
type input "0275"
click at [17, 112] on icon at bounding box center [22, 111] width 11 height 9
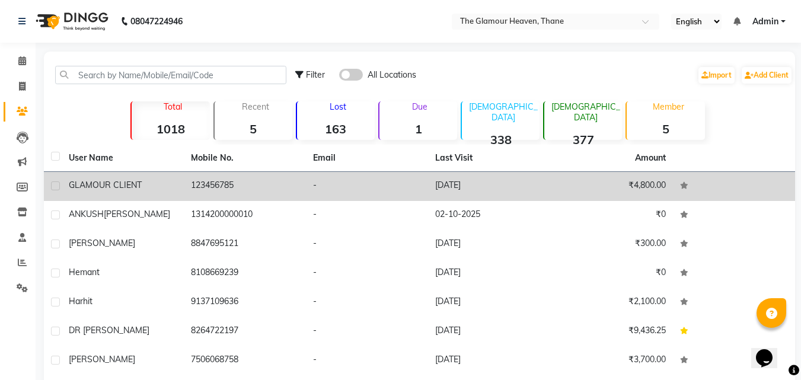
click at [308, 193] on td "-" at bounding box center [367, 186] width 122 height 29
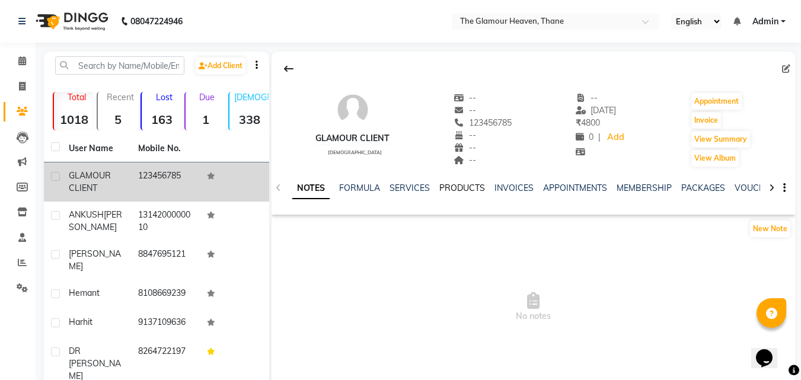
click at [473, 187] on link "PRODUCTS" at bounding box center [462, 188] width 46 height 11
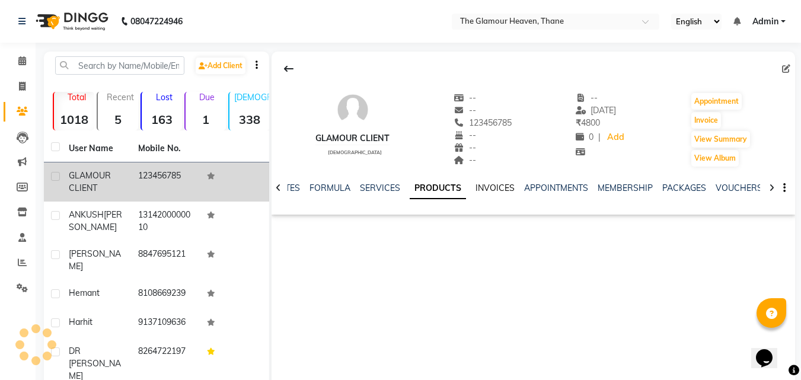
click at [502, 189] on link "INVOICES" at bounding box center [495, 188] width 39 height 11
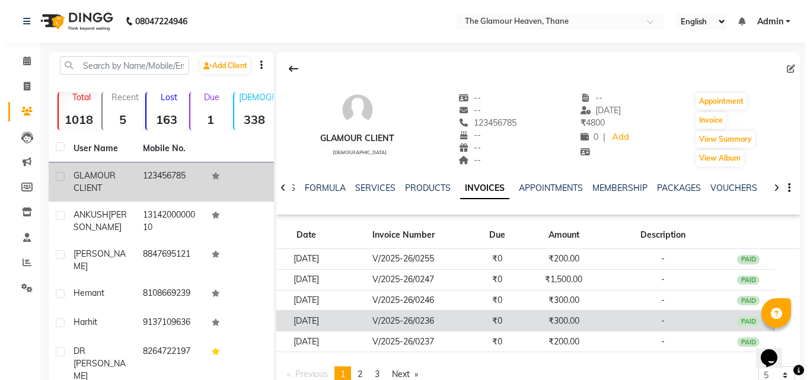
scroll to position [59, 0]
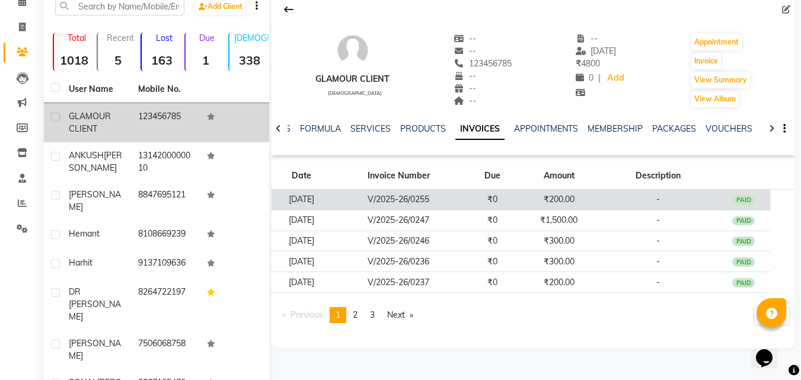
click at [390, 200] on td "V/2025-26/0255" at bounding box center [399, 200] width 135 height 21
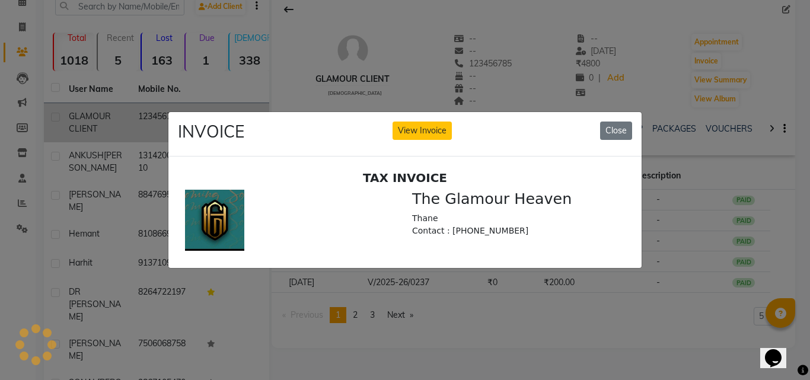
scroll to position [0, 0]
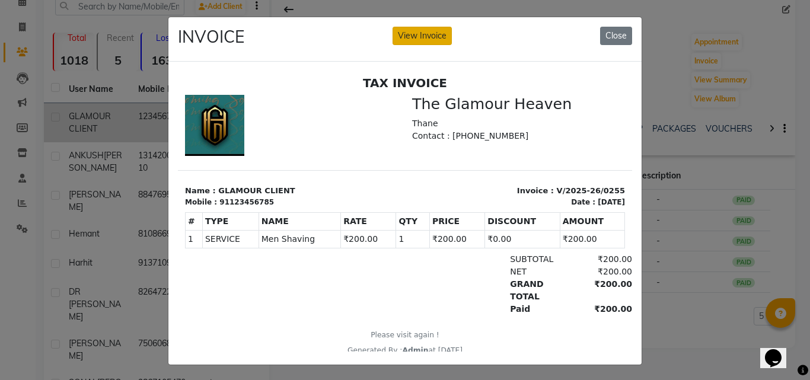
click at [422, 39] on button "View Invoice" at bounding box center [422, 36] width 59 height 18
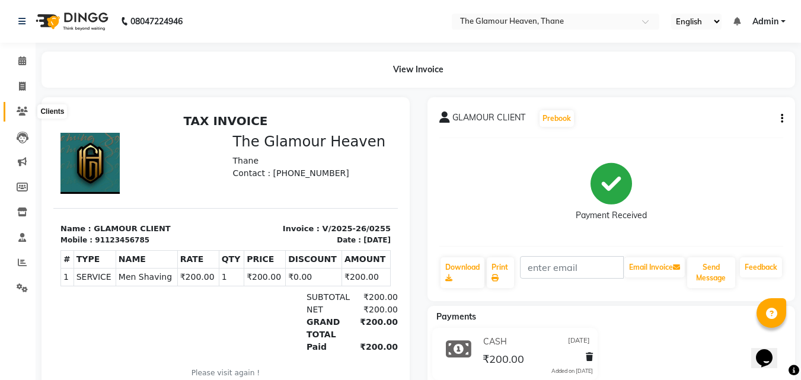
click at [23, 114] on icon at bounding box center [22, 111] width 11 height 9
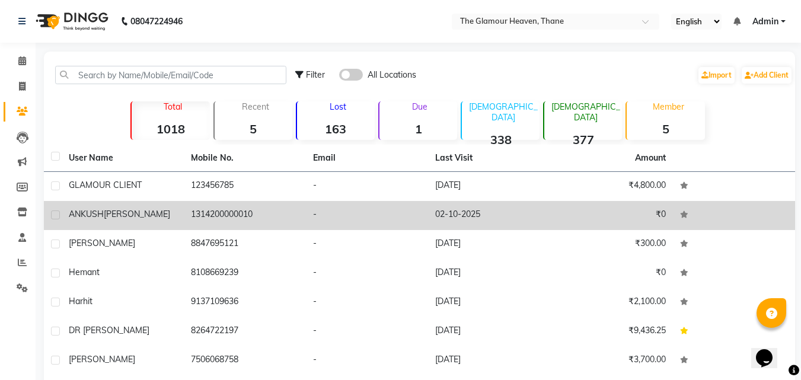
click at [123, 211] on span "[PERSON_NAME]" at bounding box center [137, 214] width 66 height 11
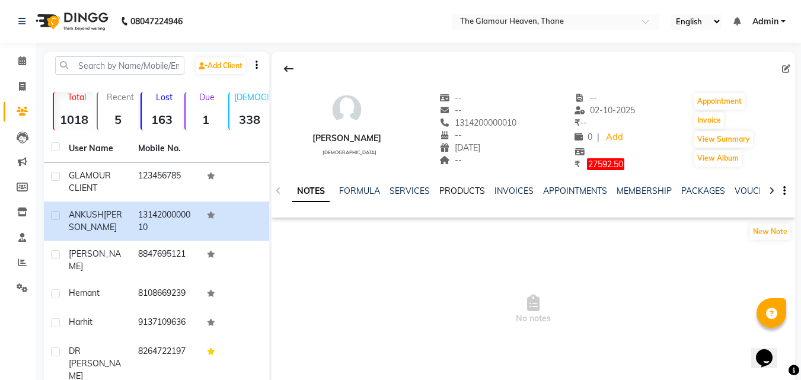
click at [460, 187] on link "PRODUCTS" at bounding box center [462, 191] width 46 height 11
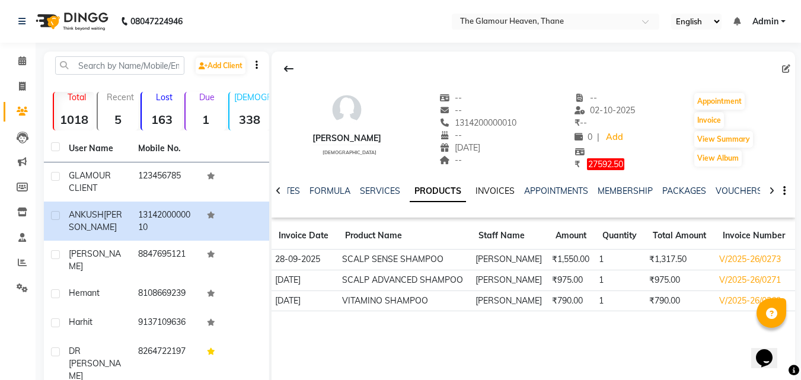
click at [510, 189] on link "INVOICES" at bounding box center [495, 191] width 39 height 11
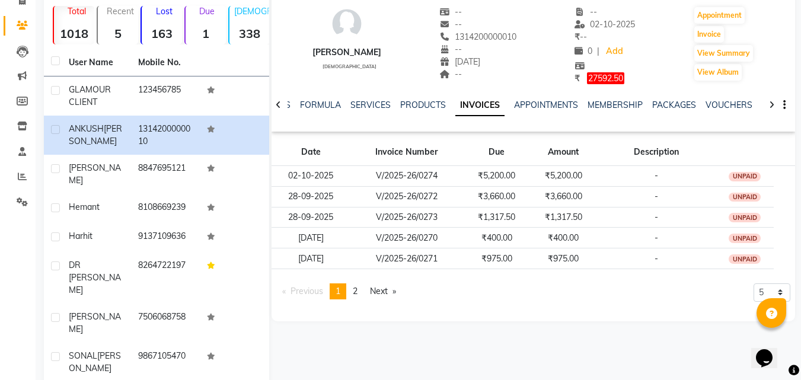
scroll to position [119, 0]
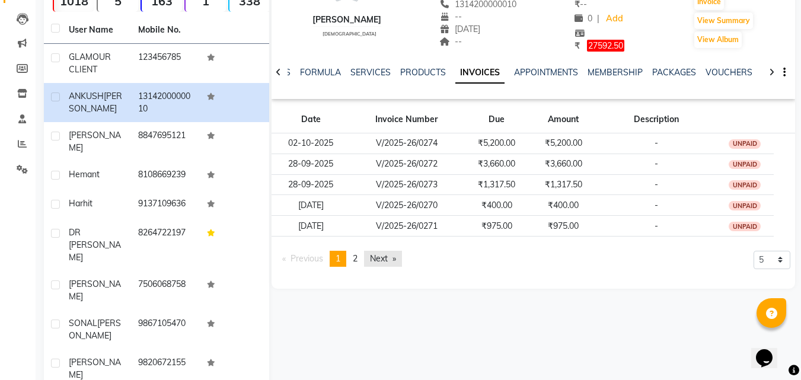
click at [372, 254] on link "Next page" at bounding box center [383, 259] width 38 height 16
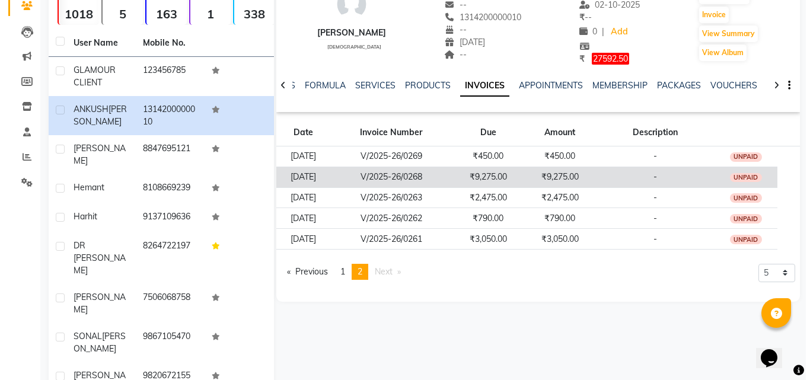
scroll to position [105, 0]
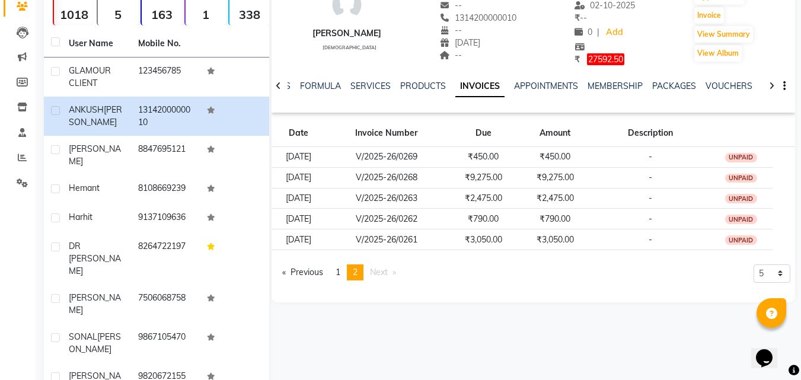
click at [388, 270] on span "Next page" at bounding box center [379, 272] width 18 height 11
click at [345, 275] on link "page 1" at bounding box center [338, 272] width 17 height 16
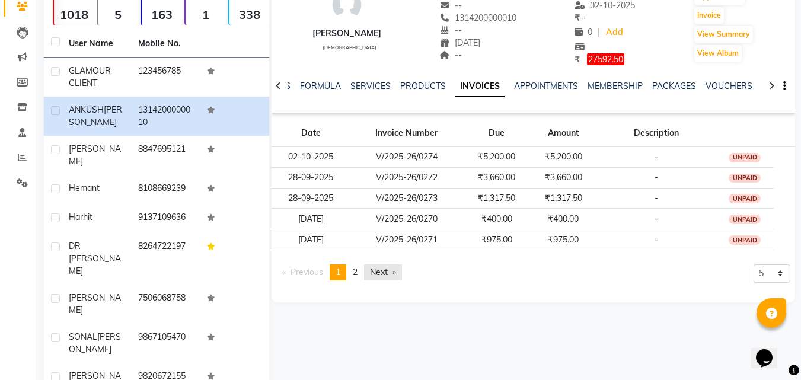
click at [393, 271] on link "Next page" at bounding box center [383, 272] width 38 height 16
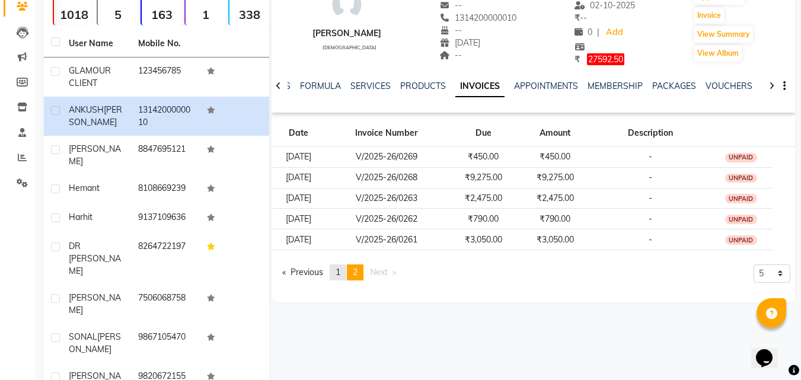
click at [340, 273] on span "1" at bounding box center [338, 272] width 5 height 11
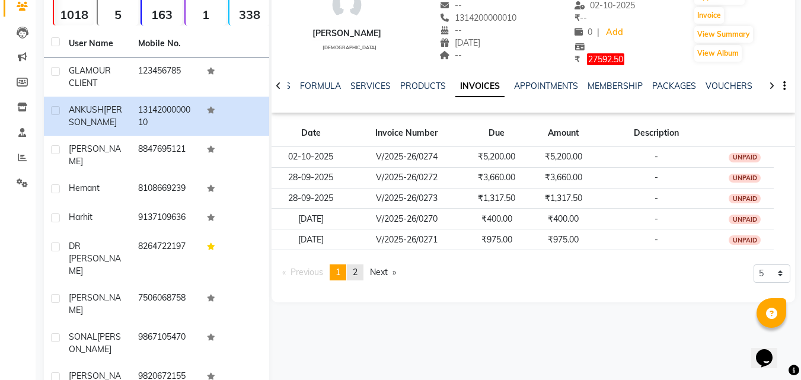
click at [364, 270] on link "page 2" at bounding box center [355, 272] width 17 height 16
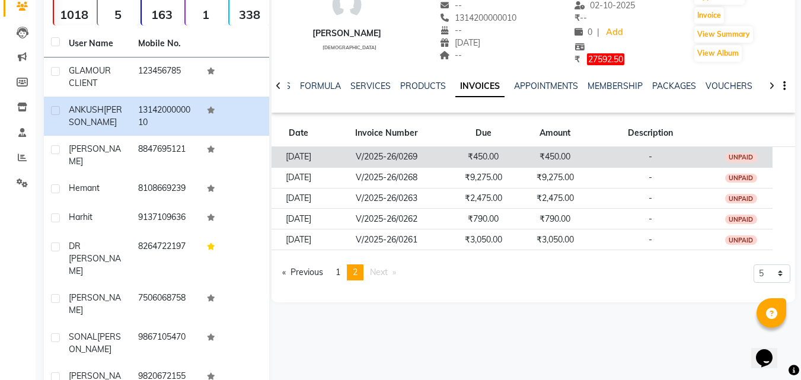
click at [415, 161] on td "V/2025-26/0269" at bounding box center [387, 156] width 122 height 21
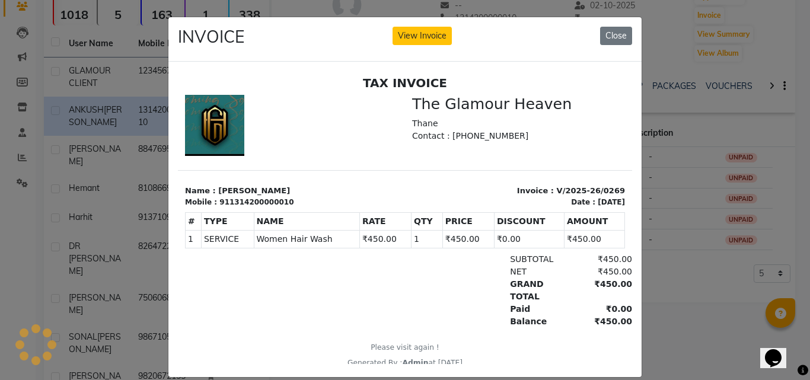
scroll to position [0, 0]
click at [600, 28] on button "Close" at bounding box center [616, 36] width 32 height 18
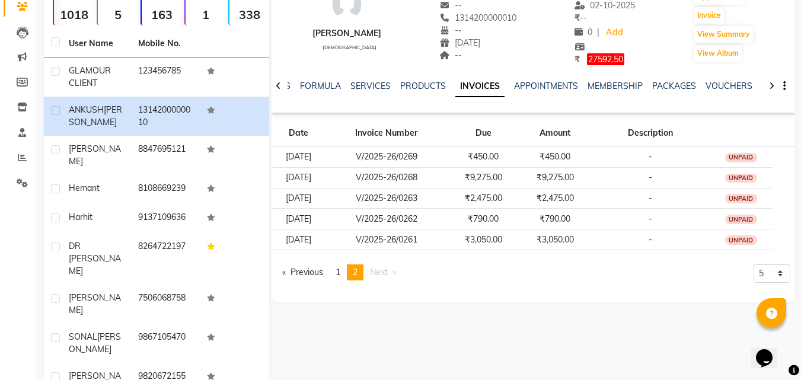
click at [358, 268] on span "2" at bounding box center [355, 272] width 5 height 11
click at [334, 270] on link "page 1" at bounding box center [338, 272] width 17 height 16
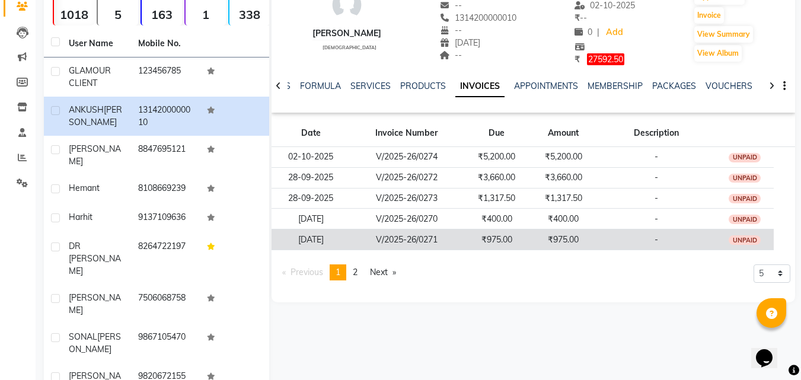
click at [441, 242] on td "V/2025-26/0271" at bounding box center [407, 240] width 114 height 21
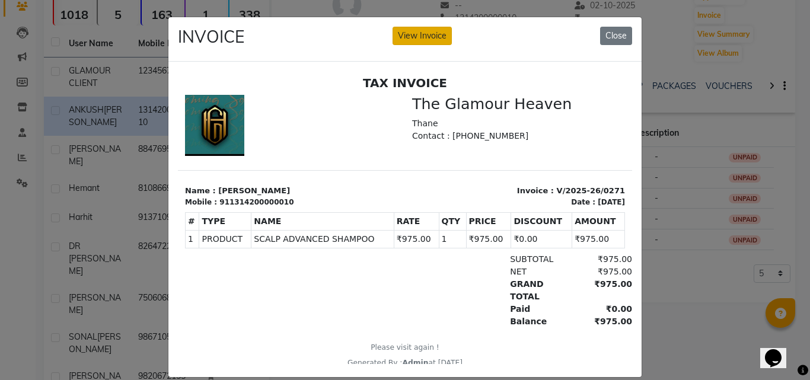
click at [431, 33] on button "View Invoice" at bounding box center [422, 36] width 59 height 18
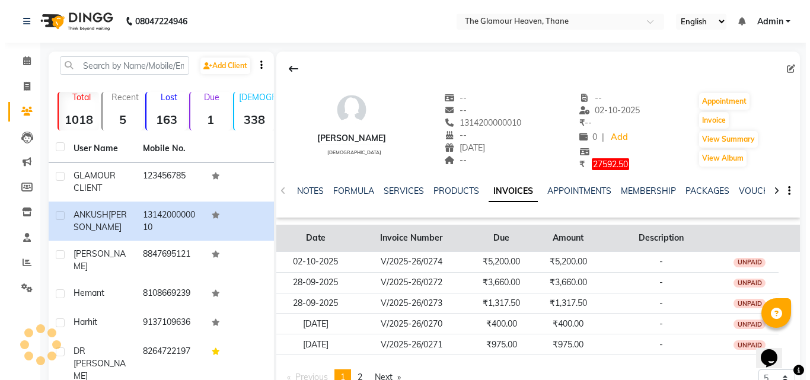
scroll to position [77, 0]
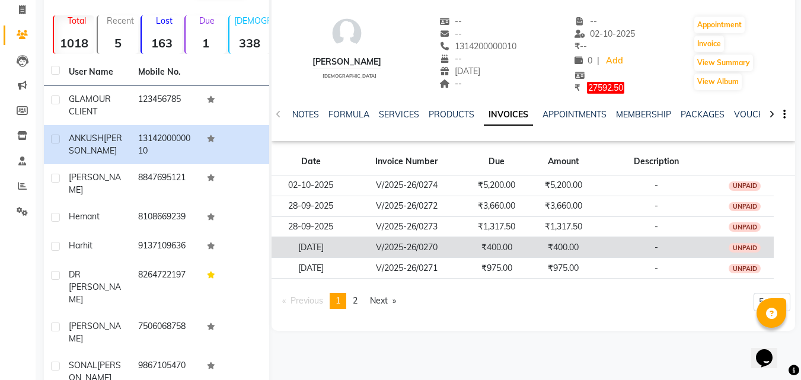
click at [442, 251] on td "V/2025-26/0270" at bounding box center [407, 247] width 114 height 21
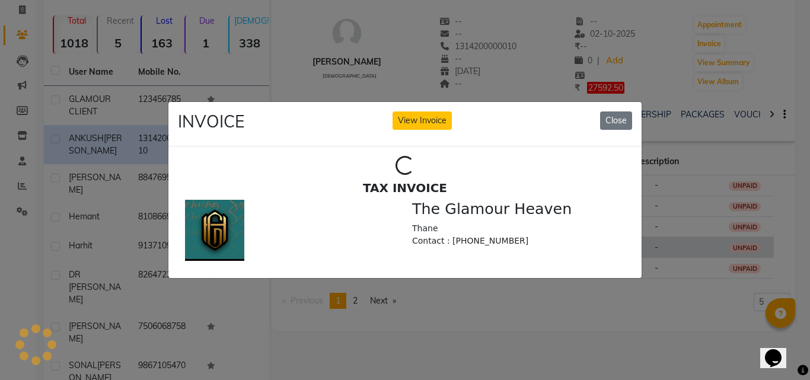
scroll to position [0, 0]
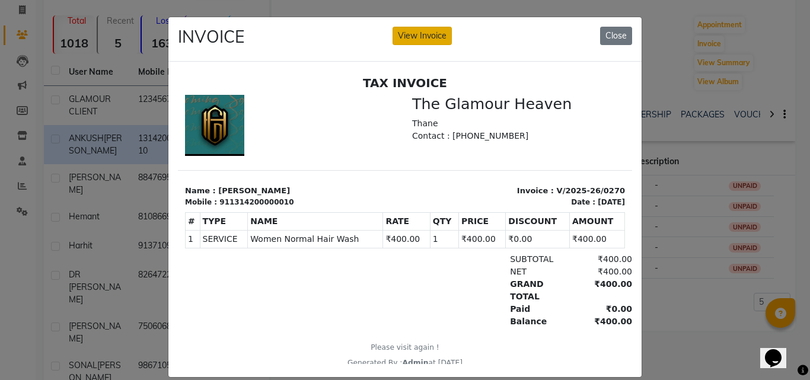
drag, startPoint x: 420, startPoint y: 43, endPoint x: 291, endPoint y: 15, distance: 132.3
click at [420, 43] on button "View Invoice" at bounding box center [422, 36] width 59 height 18
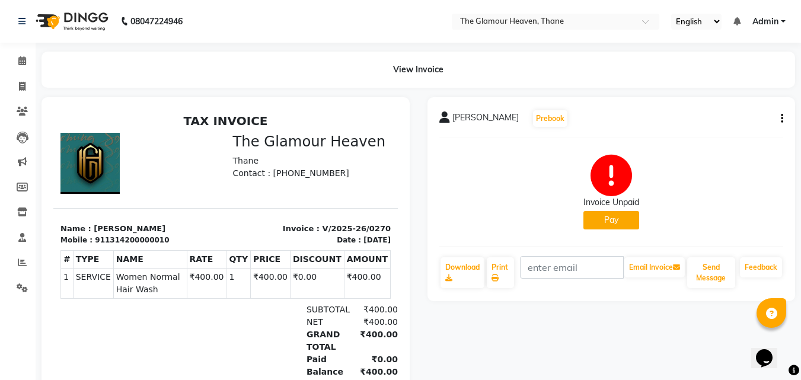
click at [780, 116] on button "button" at bounding box center [779, 119] width 7 height 12
click at [706, 136] on div "Edit Invoice" at bounding box center [723, 133] width 81 height 15
select select "service"
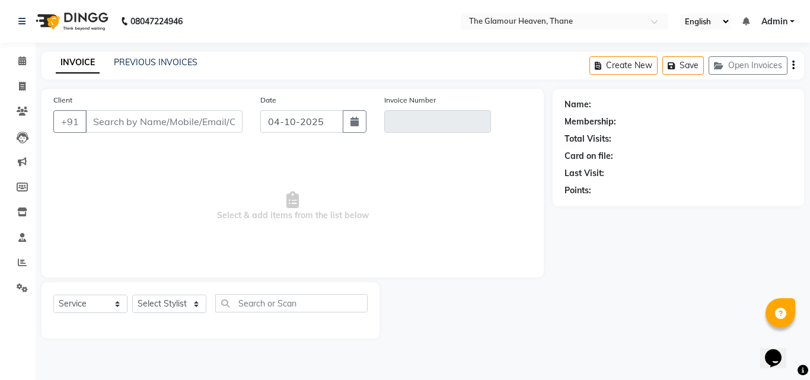
type input "1314200000010"
type input "V/2025-26/0270"
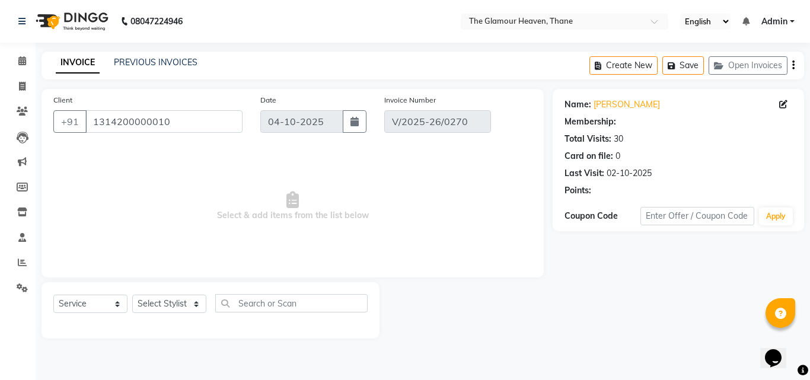
type input "[DATE]"
select select "select"
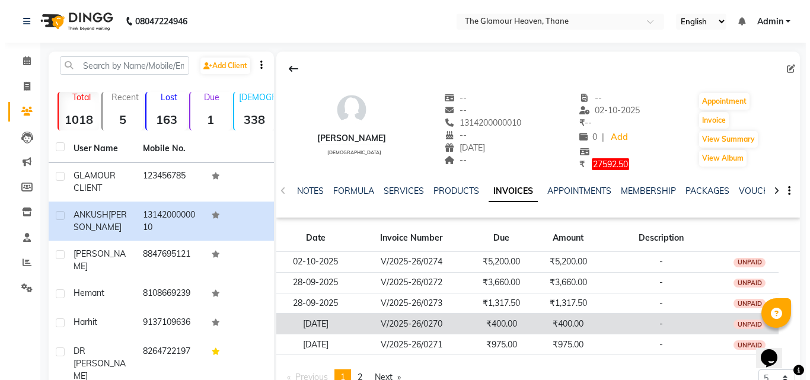
scroll to position [77, 0]
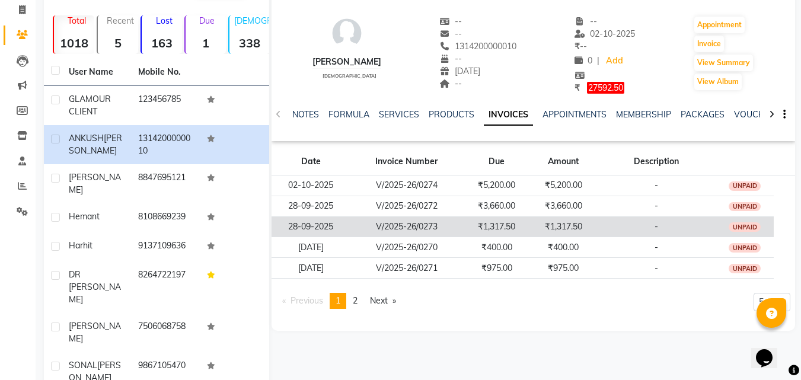
click at [454, 235] on td "V/2025-26/0273" at bounding box center [407, 226] width 114 height 21
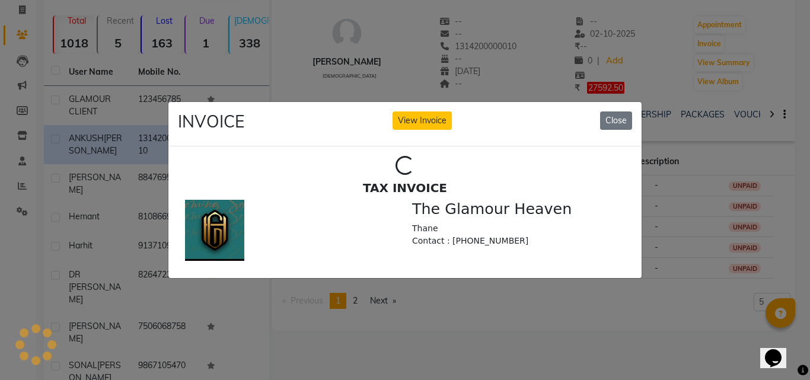
scroll to position [0, 0]
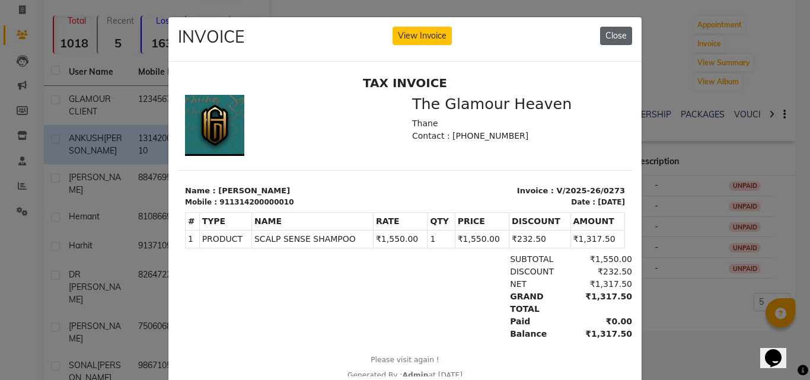
click at [617, 36] on button "Close" at bounding box center [616, 36] width 32 height 18
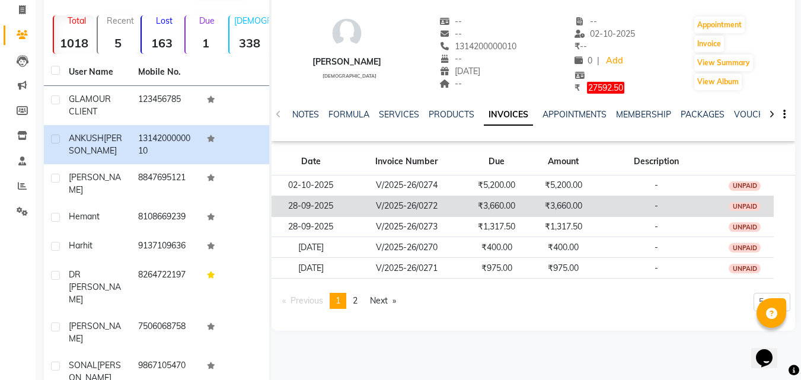
click at [441, 209] on td "V/2025-26/0272" at bounding box center [407, 206] width 114 height 21
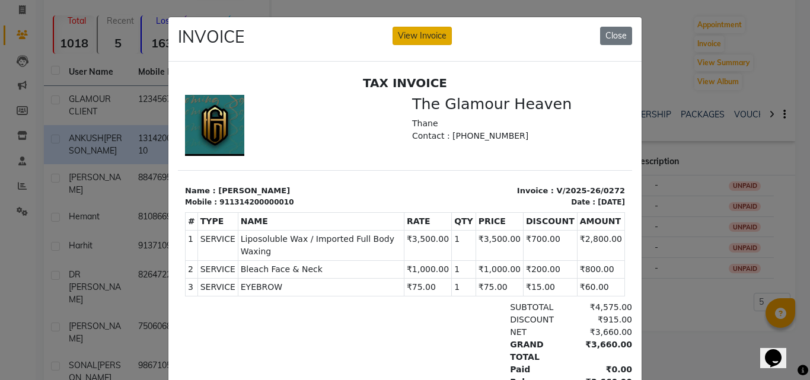
click at [438, 37] on button "View Invoice" at bounding box center [422, 36] width 59 height 18
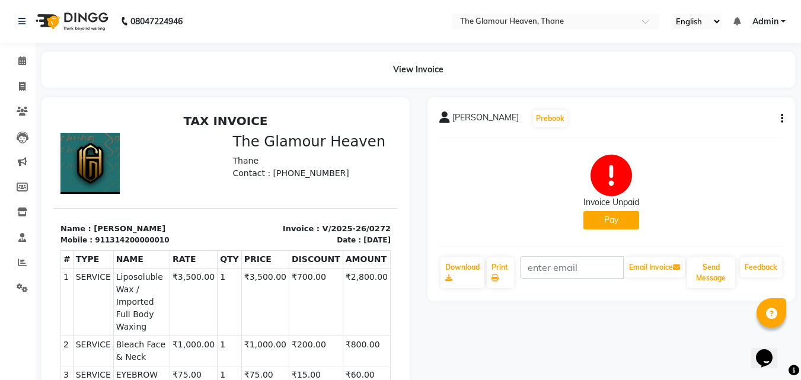
click at [782, 119] on icon "button" at bounding box center [782, 119] width 2 height 1
click at [722, 133] on div "Edit Invoice" at bounding box center [723, 133] width 81 height 15
select select "service"
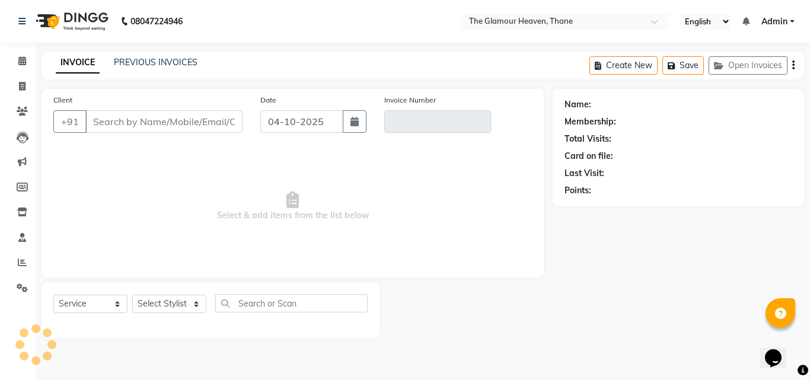
type input "1314200000010"
type input "V/2025-26/0272"
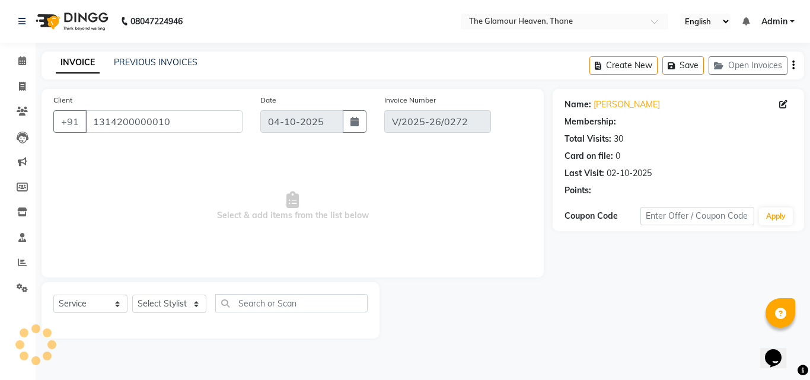
type input "28-09-2025"
select select "select"
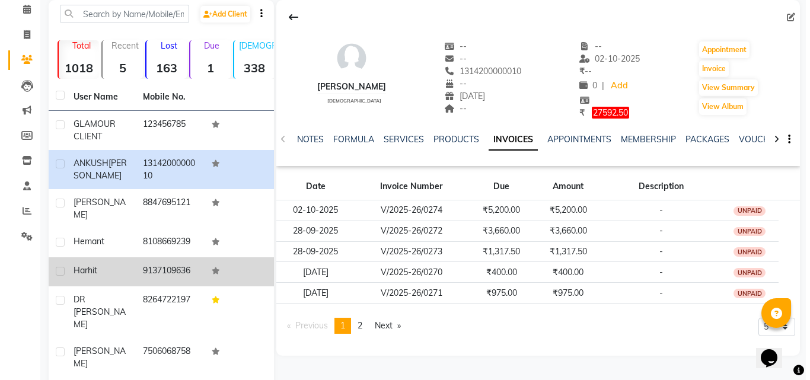
scroll to position [111, 0]
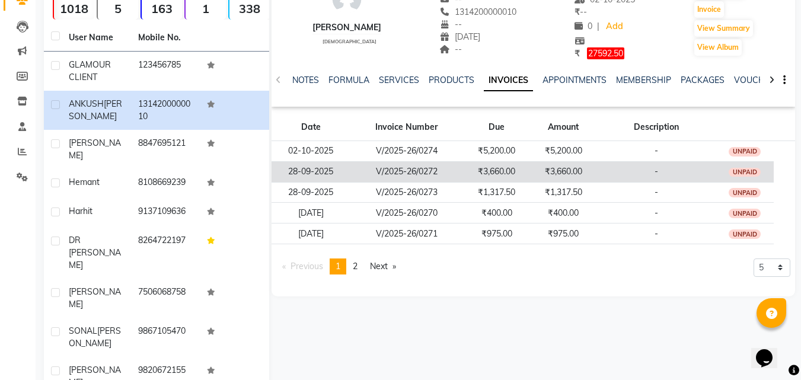
click at [445, 176] on td "V/2025-26/0272" at bounding box center [407, 171] width 114 height 21
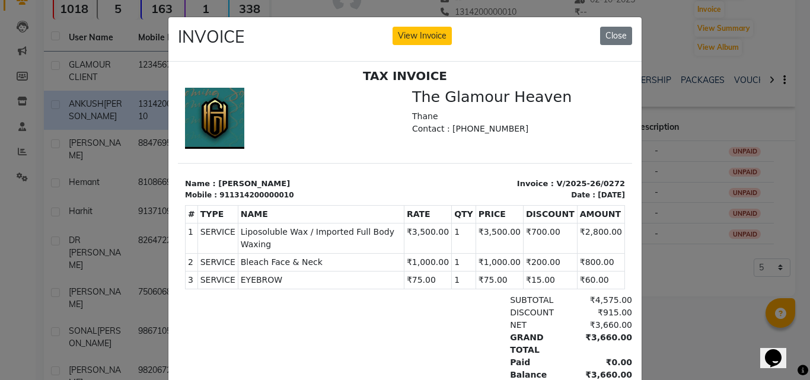
scroll to position [9, 0]
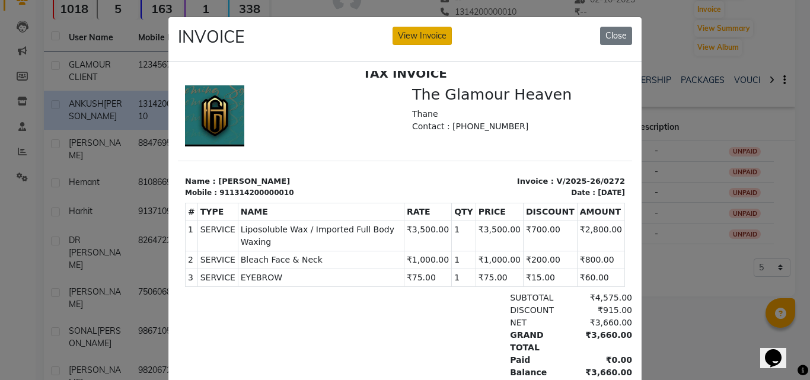
click at [435, 35] on button "View Invoice" at bounding box center [422, 36] width 59 height 18
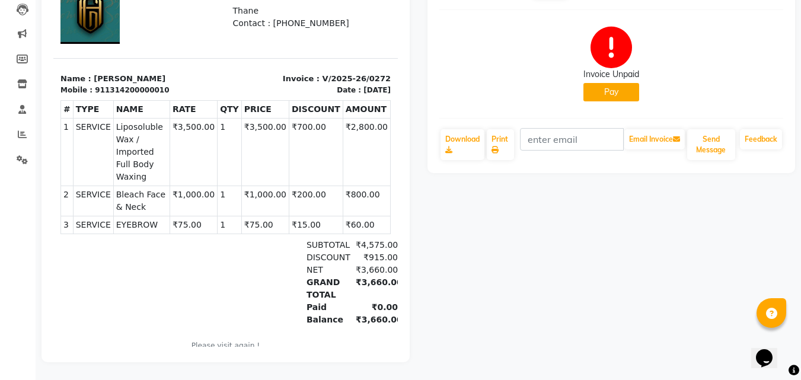
scroll to position [18, 0]
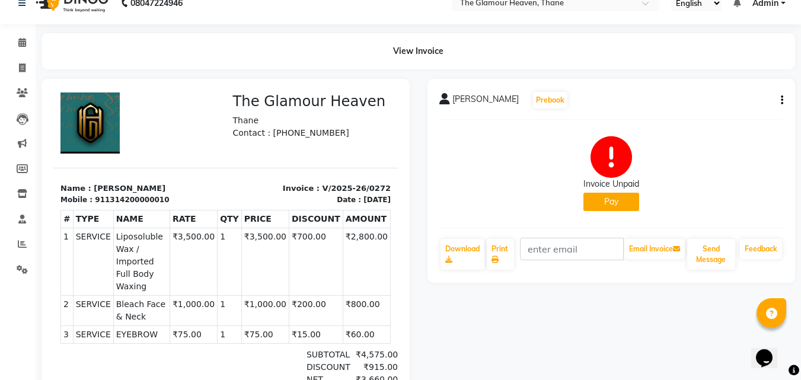
click at [783, 101] on div "[PERSON_NAME] Prebook Invoice Unpaid Pay Download Print Email Invoice Send Mess…" at bounding box center [612, 181] width 368 height 204
click at [781, 100] on icon "button" at bounding box center [782, 100] width 2 height 1
click at [726, 113] on div "Edit Invoice" at bounding box center [723, 115] width 81 height 15
select select "service"
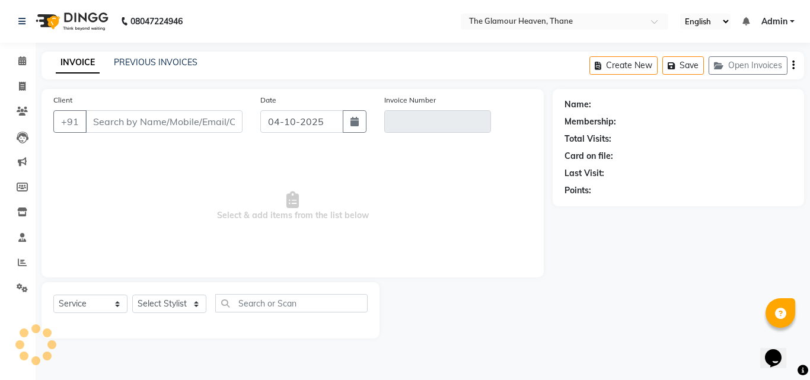
type input "1314200000010"
type input "V/2025-26/0272"
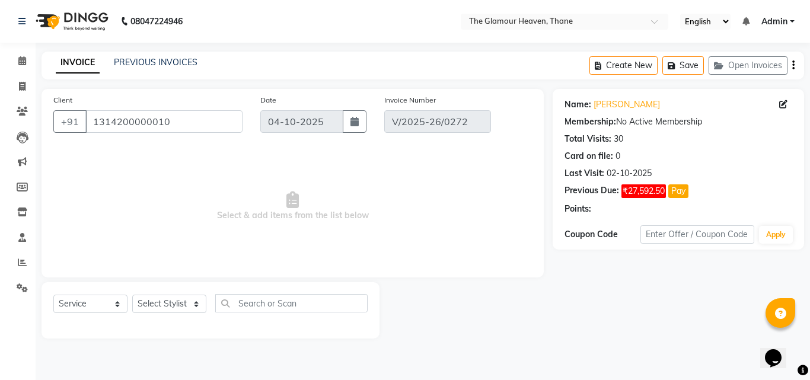
type input "28-09-2025"
select select "select"
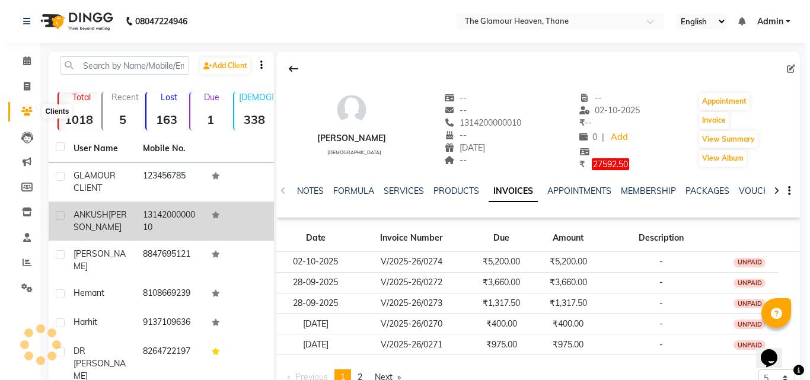
scroll to position [111, 0]
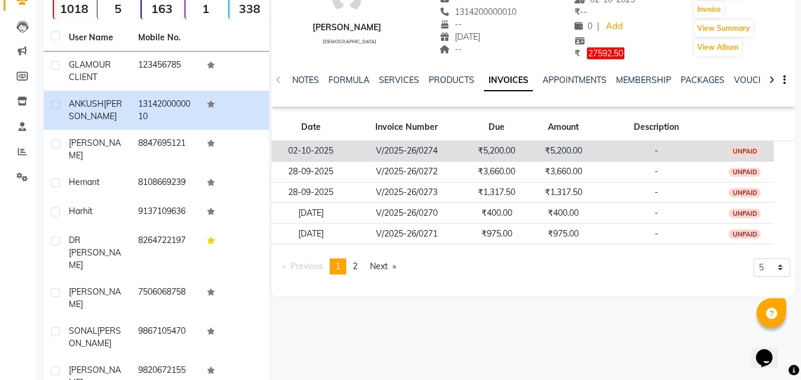
click at [453, 152] on td "V/2025-26/0274" at bounding box center [407, 151] width 114 height 21
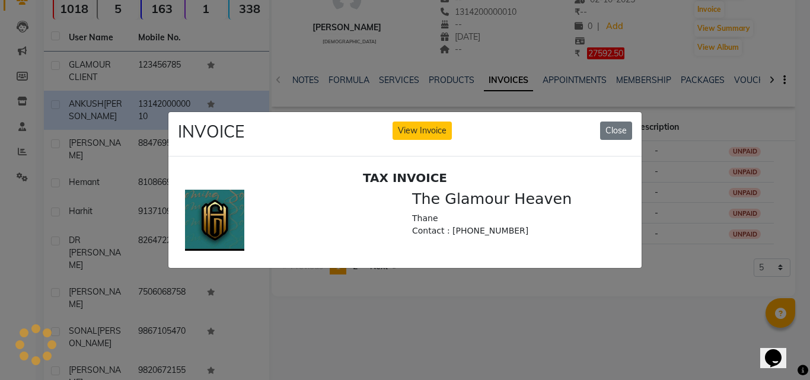
scroll to position [0, 0]
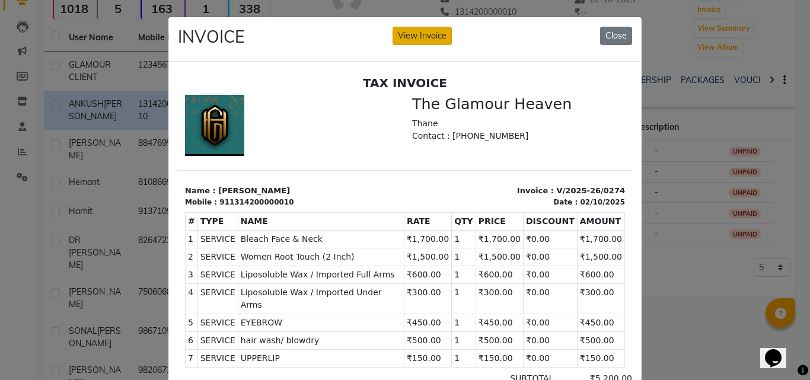
click at [413, 44] on button "View Invoice" at bounding box center [422, 36] width 59 height 18
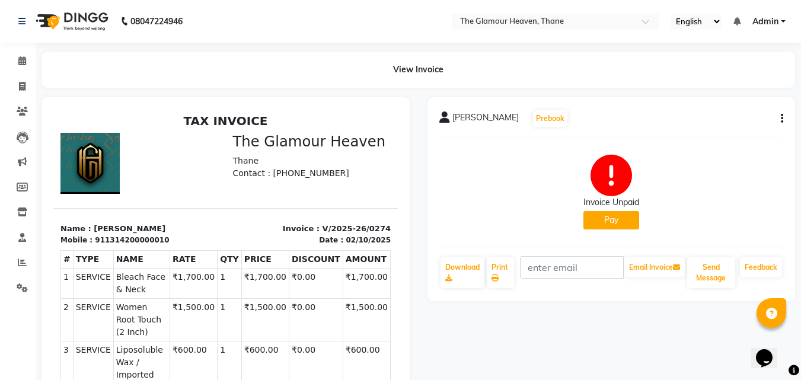
click at [784, 116] on div "[PERSON_NAME] Prebook Invoice Unpaid Pay Download Print Email Invoice Send Mess…" at bounding box center [612, 199] width 368 height 204
click at [782, 119] on icon "button" at bounding box center [782, 119] width 2 height 1
click at [716, 132] on div "Edit Invoice" at bounding box center [723, 133] width 81 height 15
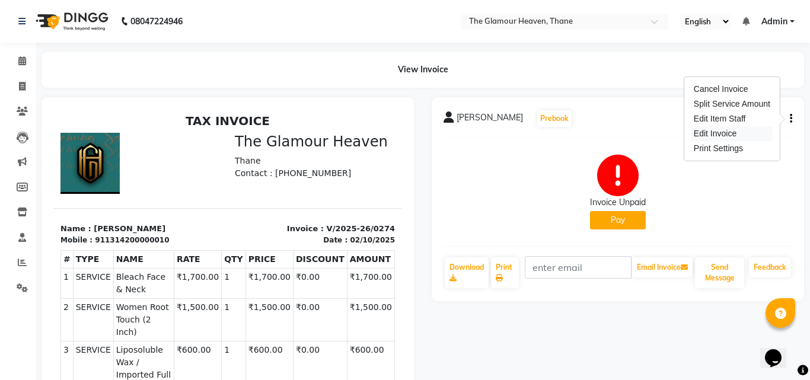
select select "service"
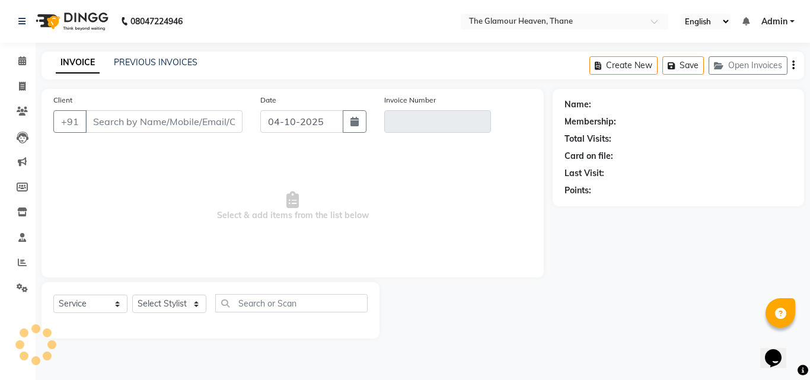
type input "1314200000010"
type input "V/2025-26/0274"
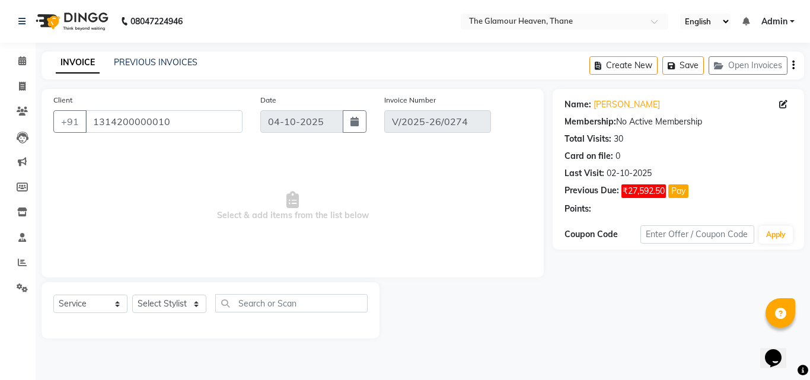
type input "02-10-2025"
select select "select"
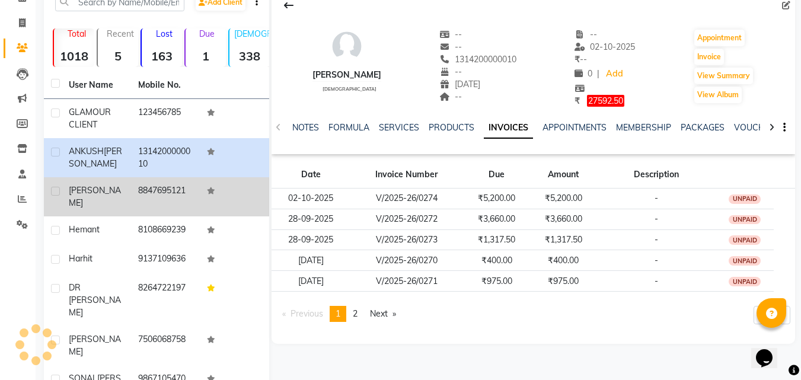
scroll to position [111, 0]
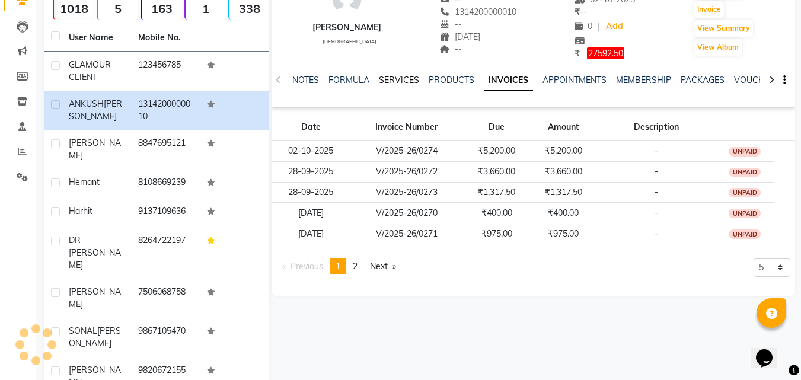
click at [403, 82] on link "SERVICES" at bounding box center [399, 80] width 40 height 11
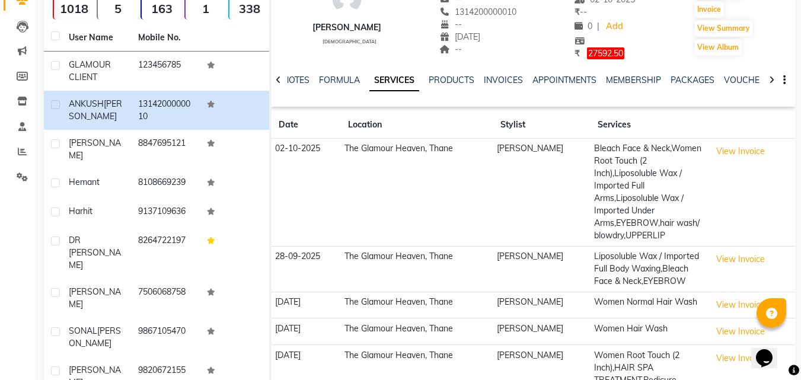
scroll to position [222, 0]
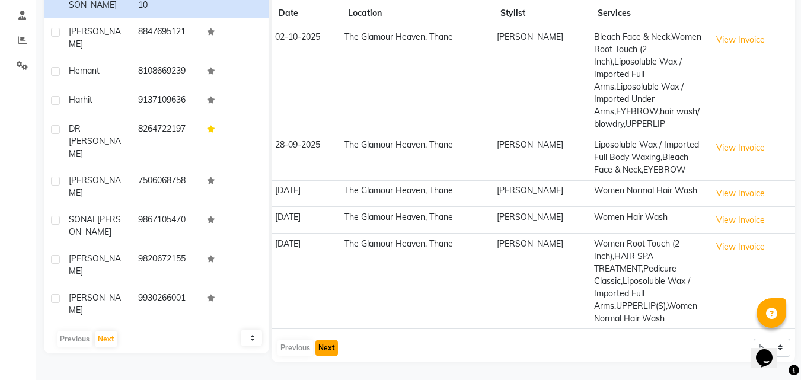
click at [321, 346] on button "Next" at bounding box center [326, 348] width 23 height 17
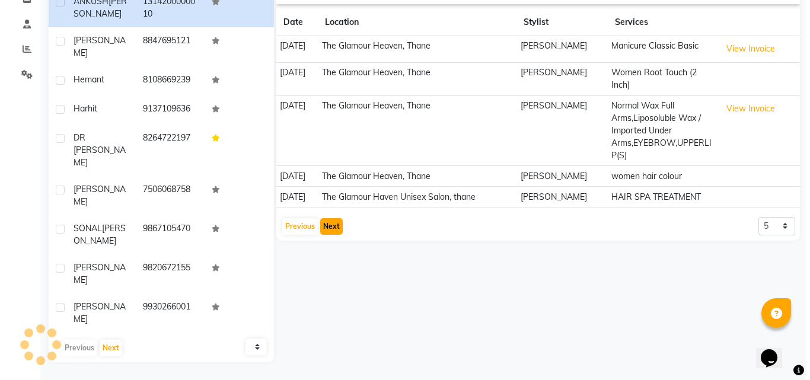
scroll to position [164, 0]
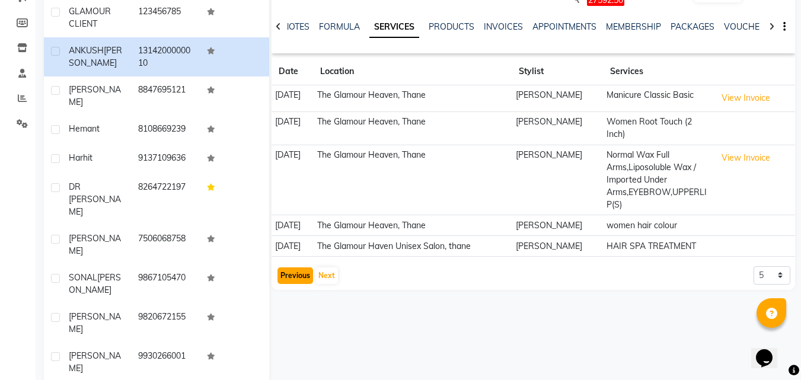
click at [288, 273] on button "Previous" at bounding box center [296, 275] width 36 height 17
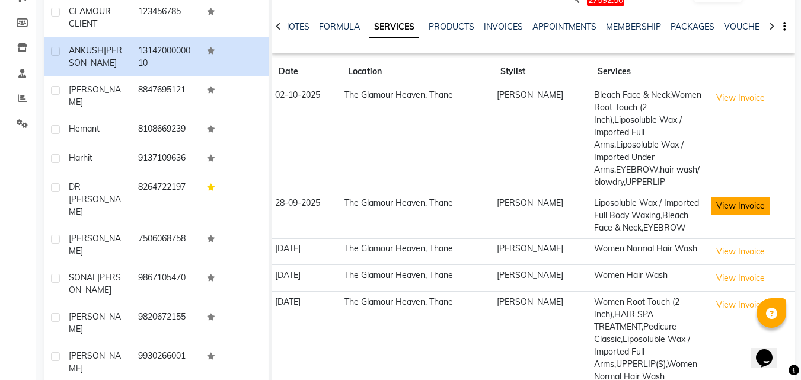
click at [750, 203] on button "View Invoice" at bounding box center [740, 206] width 59 height 18
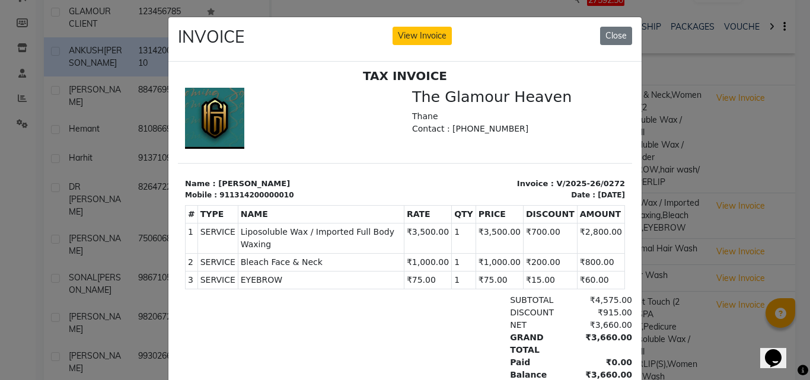
scroll to position [9, 0]
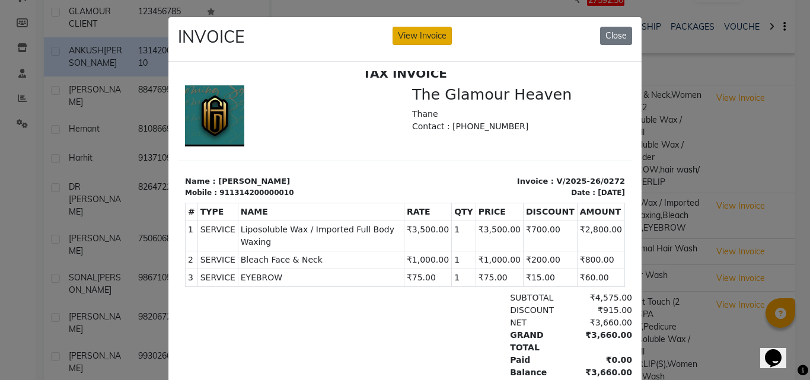
click at [445, 40] on button "View Invoice" at bounding box center [422, 36] width 59 height 18
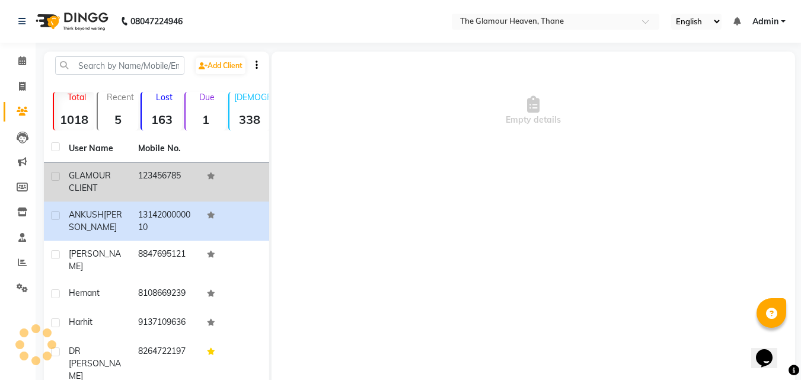
scroll to position [137, 0]
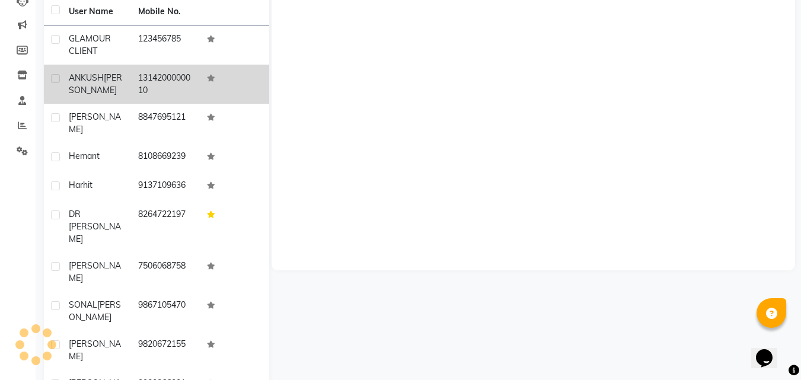
click at [171, 102] on td "1314200000010" at bounding box center [165, 84] width 69 height 39
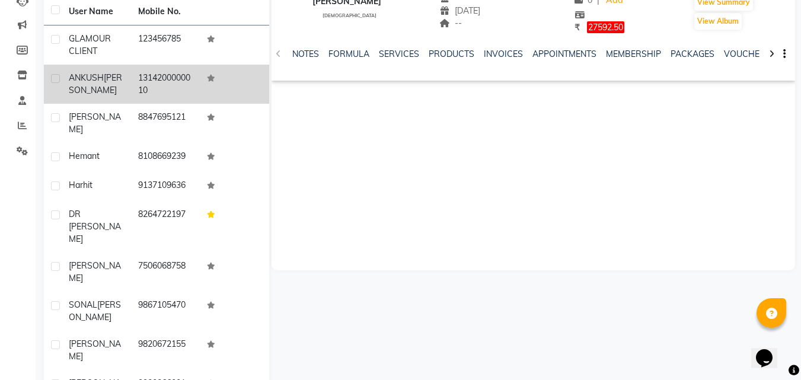
click at [142, 94] on td "1314200000010" at bounding box center [165, 84] width 69 height 39
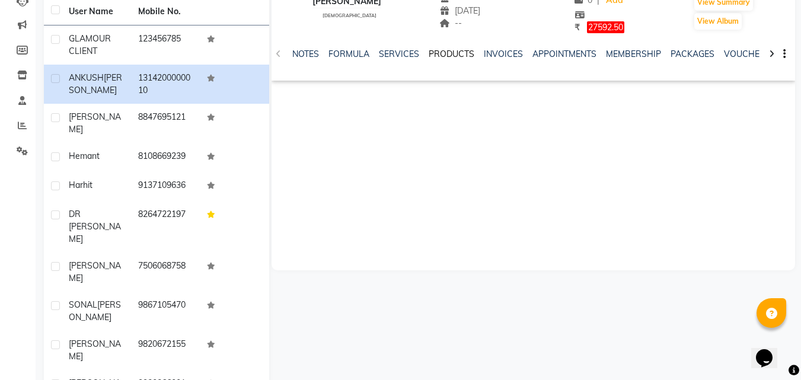
click at [436, 53] on link "PRODUCTS" at bounding box center [452, 54] width 46 height 11
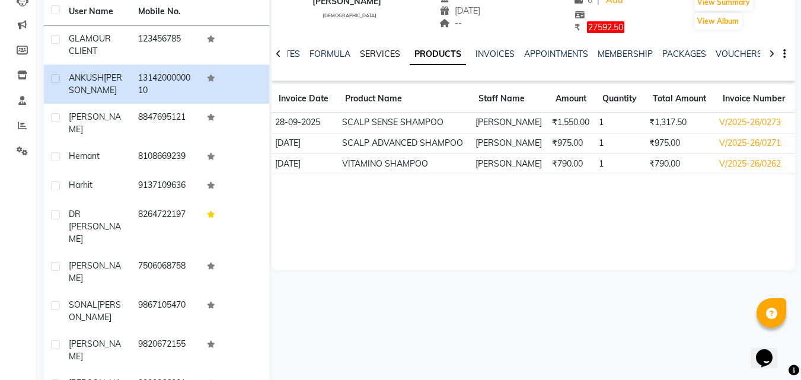
click at [369, 56] on link "SERVICES" at bounding box center [380, 54] width 40 height 11
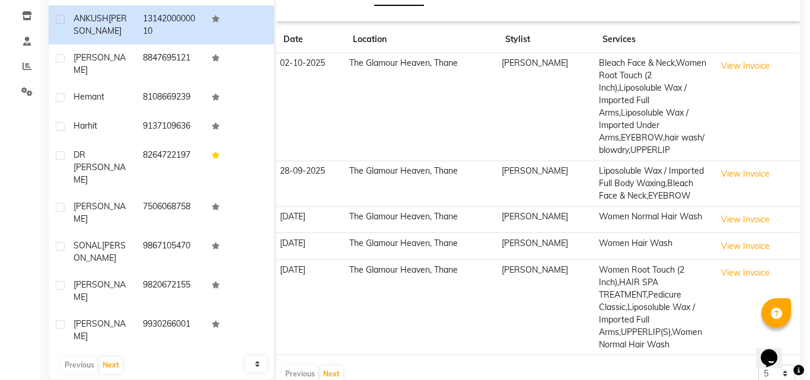
scroll to position [78, 0]
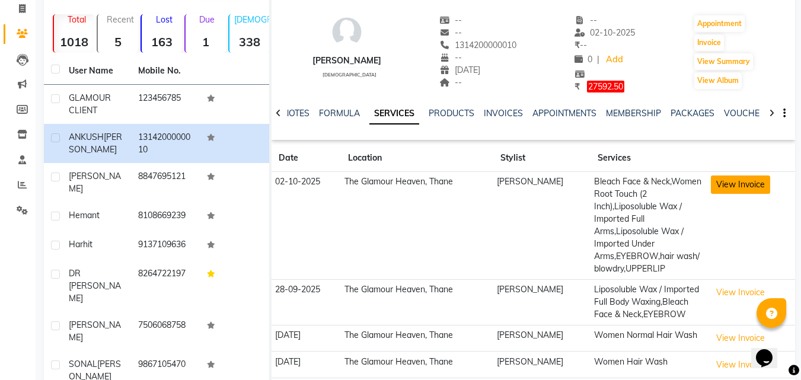
click at [725, 189] on button "View Invoice" at bounding box center [740, 185] width 59 height 18
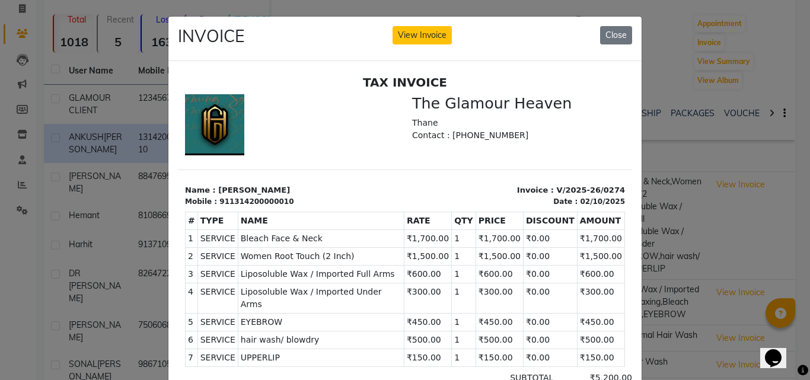
scroll to position [0, 0]
click at [431, 43] on button "View Invoice" at bounding box center [422, 36] width 59 height 18
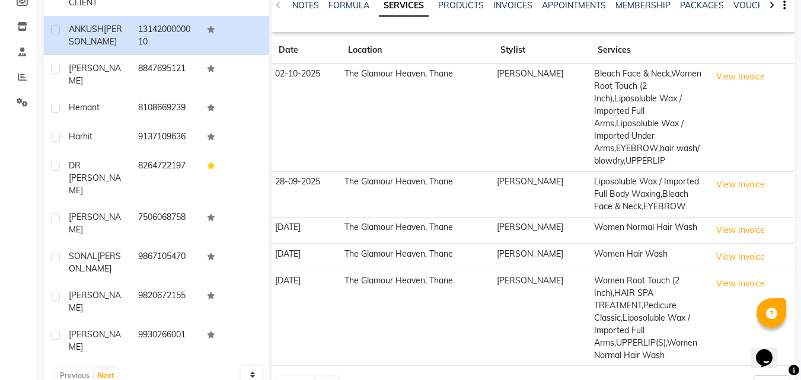
scroll to position [222, 0]
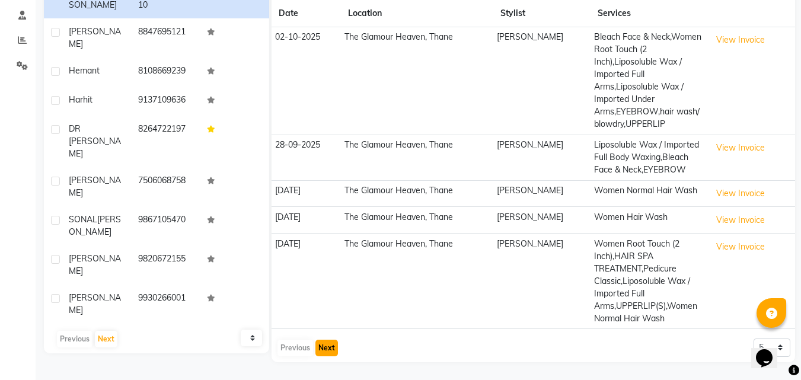
click at [334, 350] on button "Next" at bounding box center [326, 348] width 23 height 17
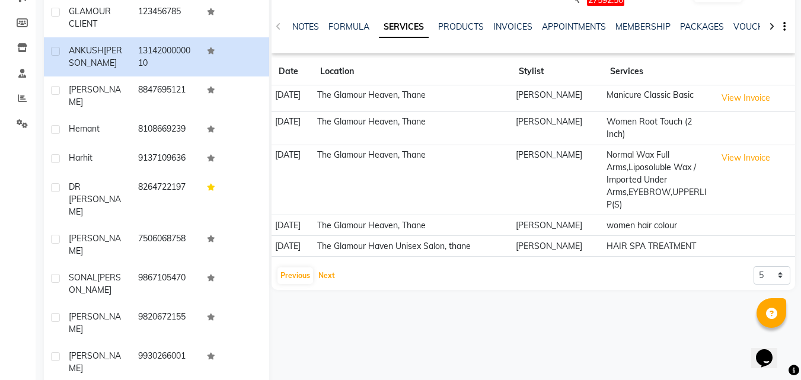
scroll to position [0, 0]
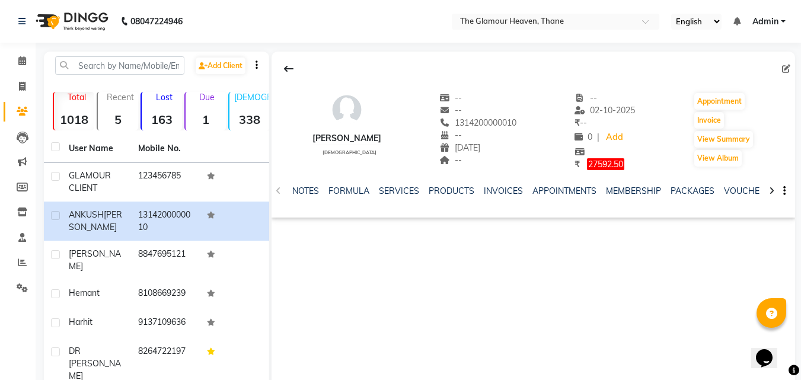
scroll to position [137, 0]
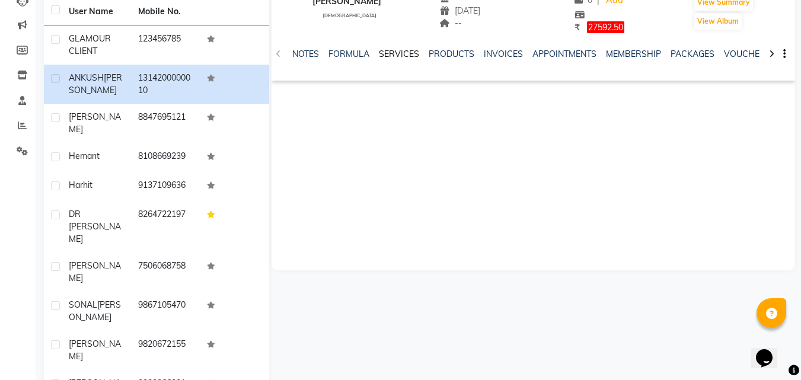
click at [416, 56] on link "SERVICES" at bounding box center [399, 54] width 40 height 11
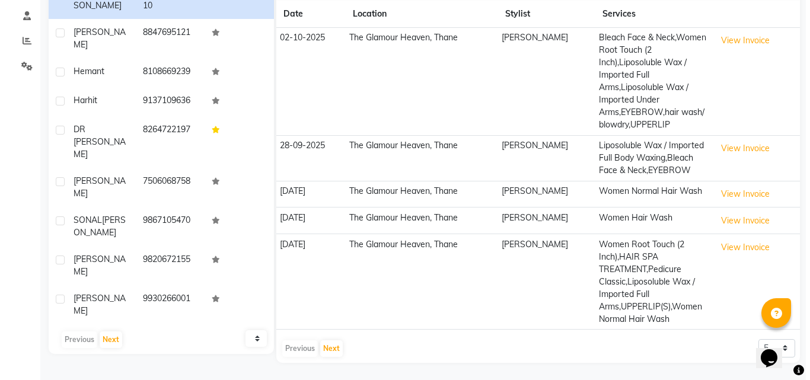
scroll to position [222, 0]
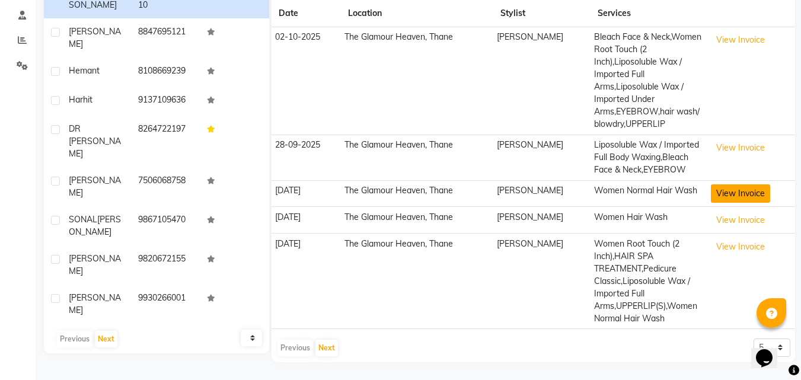
click at [748, 188] on button "View Invoice" at bounding box center [740, 193] width 59 height 18
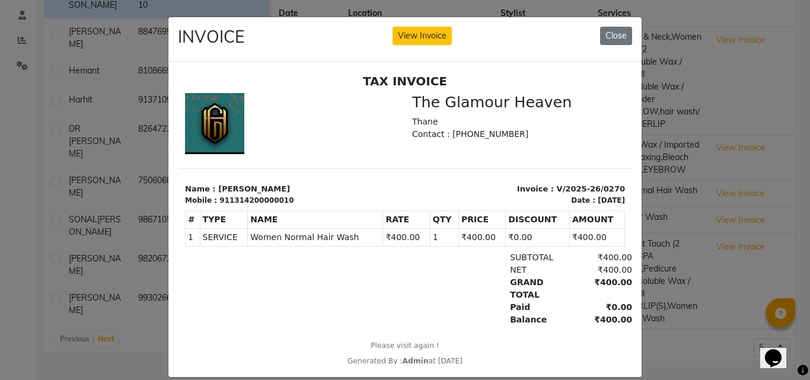
scroll to position [0, 0]
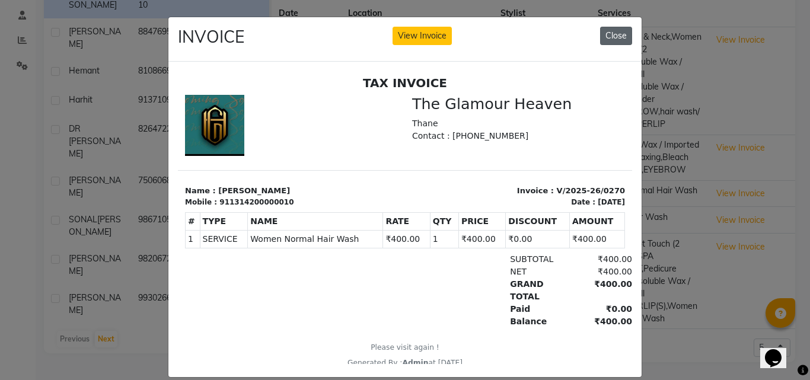
click at [610, 43] on button "Close" at bounding box center [616, 36] width 32 height 18
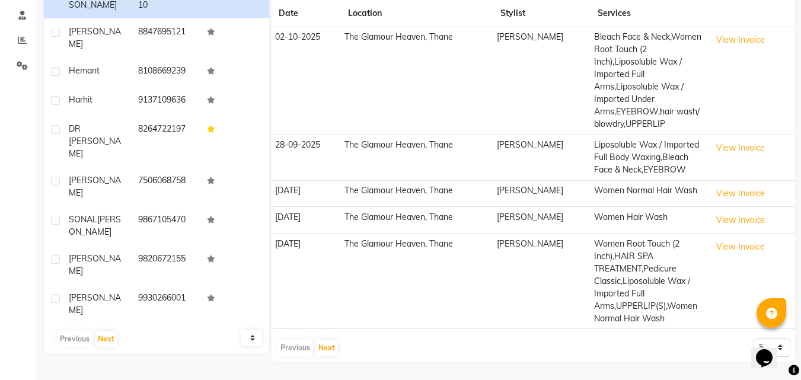
click at [550, 221] on td "[PERSON_NAME]" at bounding box center [541, 220] width 97 height 27
click at [751, 203] on td "View Invoice" at bounding box center [751, 193] width 88 height 27
click at [750, 203] on td "View Invoice" at bounding box center [751, 193] width 88 height 27
click at [748, 201] on button "View Invoice" at bounding box center [740, 193] width 59 height 18
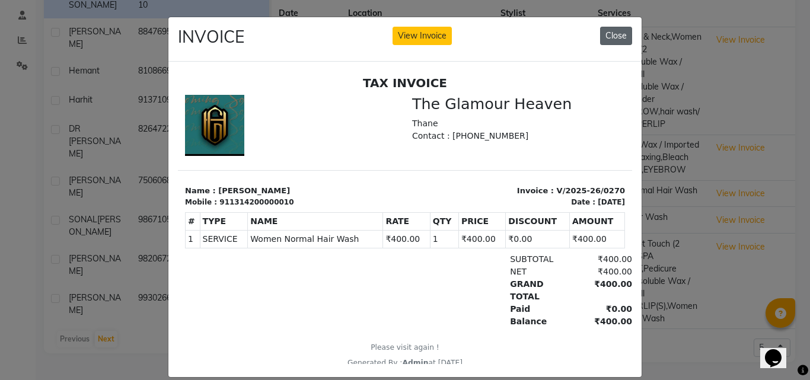
click at [619, 39] on button "Close" at bounding box center [616, 36] width 32 height 18
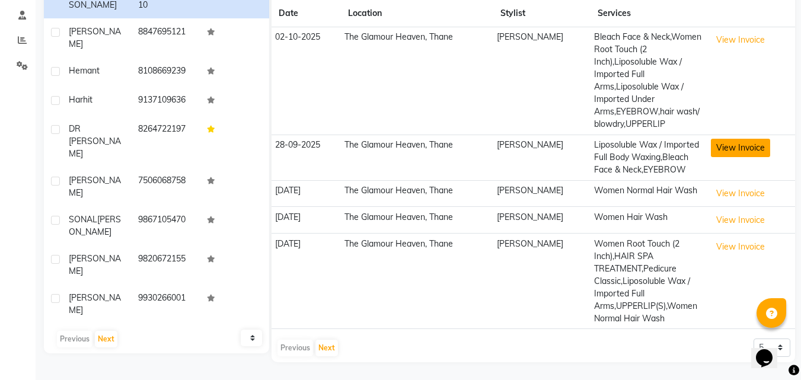
click at [737, 153] on button "View Invoice" at bounding box center [740, 148] width 59 height 18
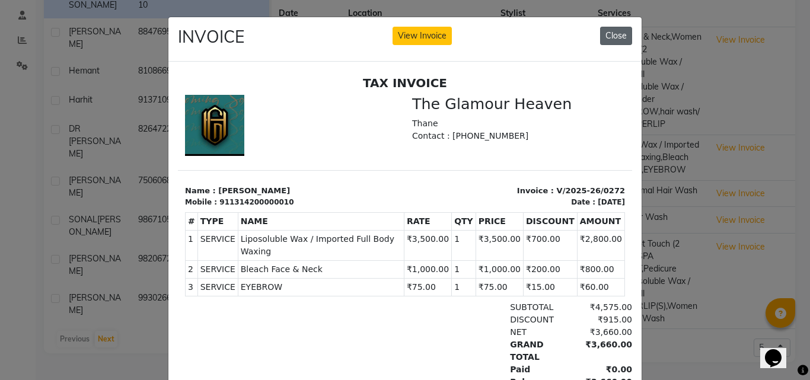
click at [614, 39] on button "Close" at bounding box center [616, 36] width 32 height 18
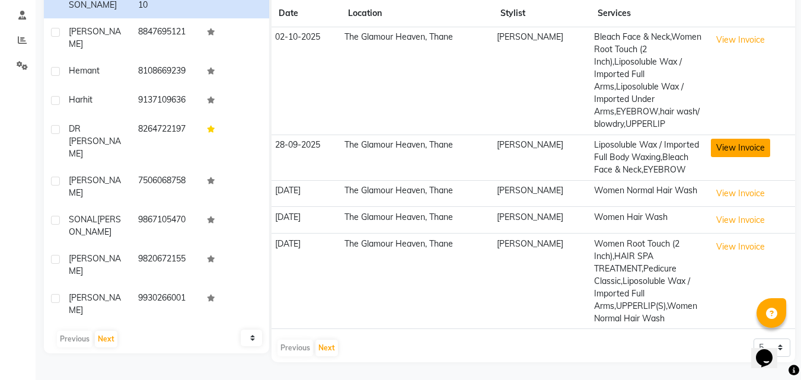
click at [736, 148] on button "View Invoice" at bounding box center [740, 148] width 59 height 18
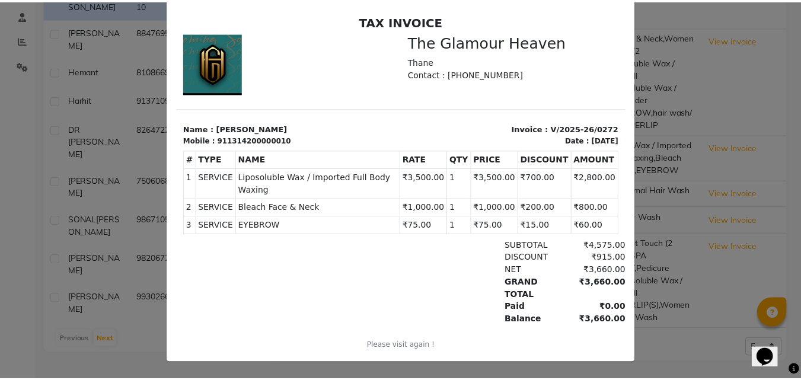
scroll to position [12, 0]
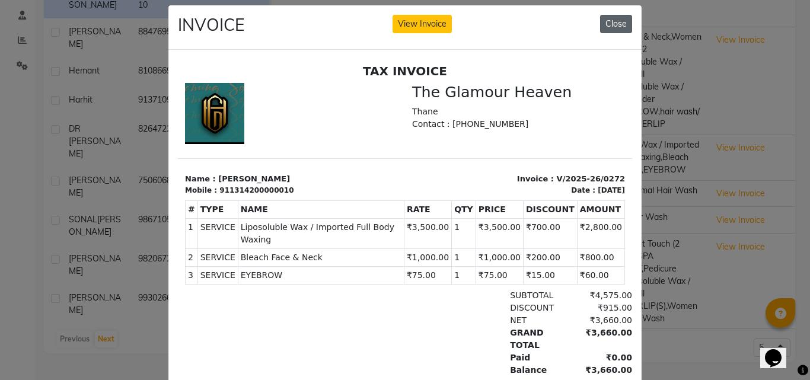
click at [620, 21] on button "Close" at bounding box center [616, 24] width 32 height 18
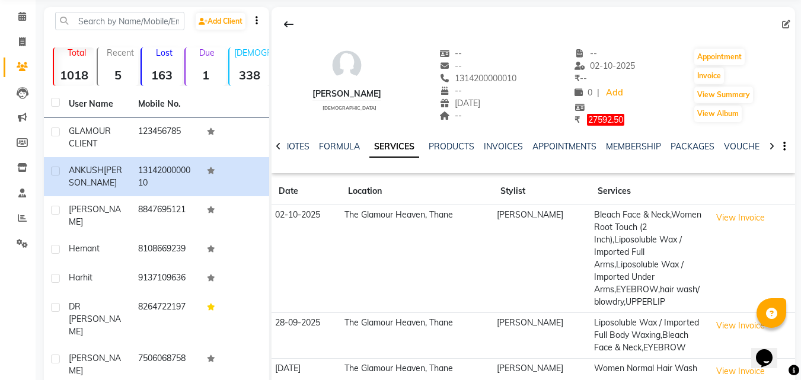
scroll to position [0, 0]
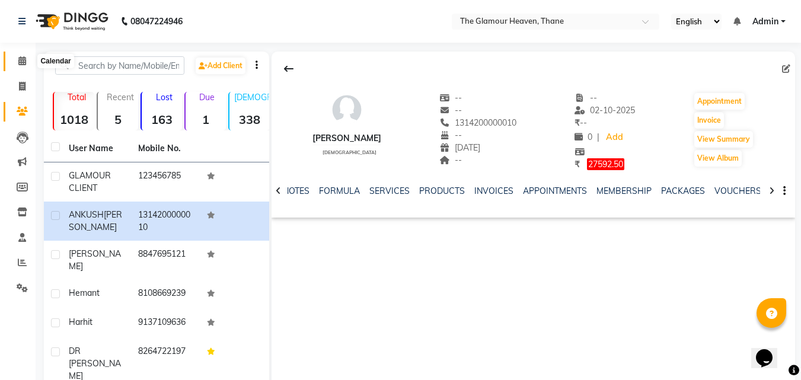
click at [20, 67] on span at bounding box center [22, 62] width 21 height 14
